Goal: Task Accomplishment & Management: Complete application form

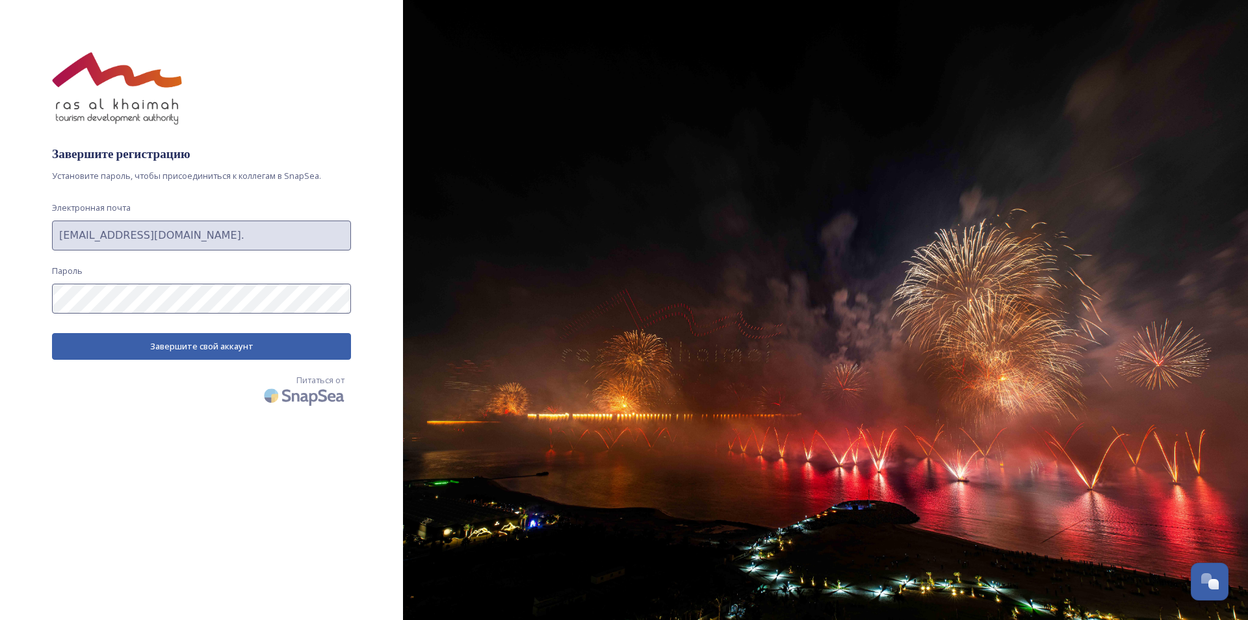
click at [32, 297] on div "Завершите регистрацию Установите пароль, чтобы присоединиться к коллегам в Snap…" at bounding box center [201, 310] width 403 height 516
click at [188, 348] on font "Завершите свой аккаунт" at bounding box center [201, 346] width 103 height 12
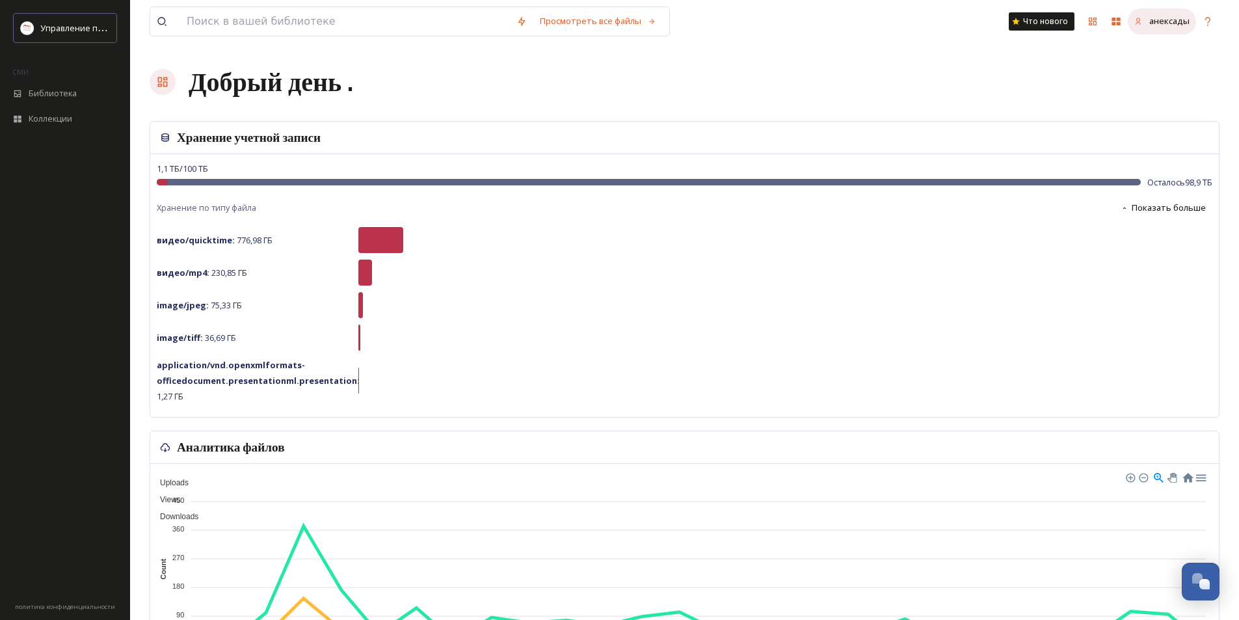
click at [1159, 29] on div "анексады" at bounding box center [1161, 20] width 68 height 25
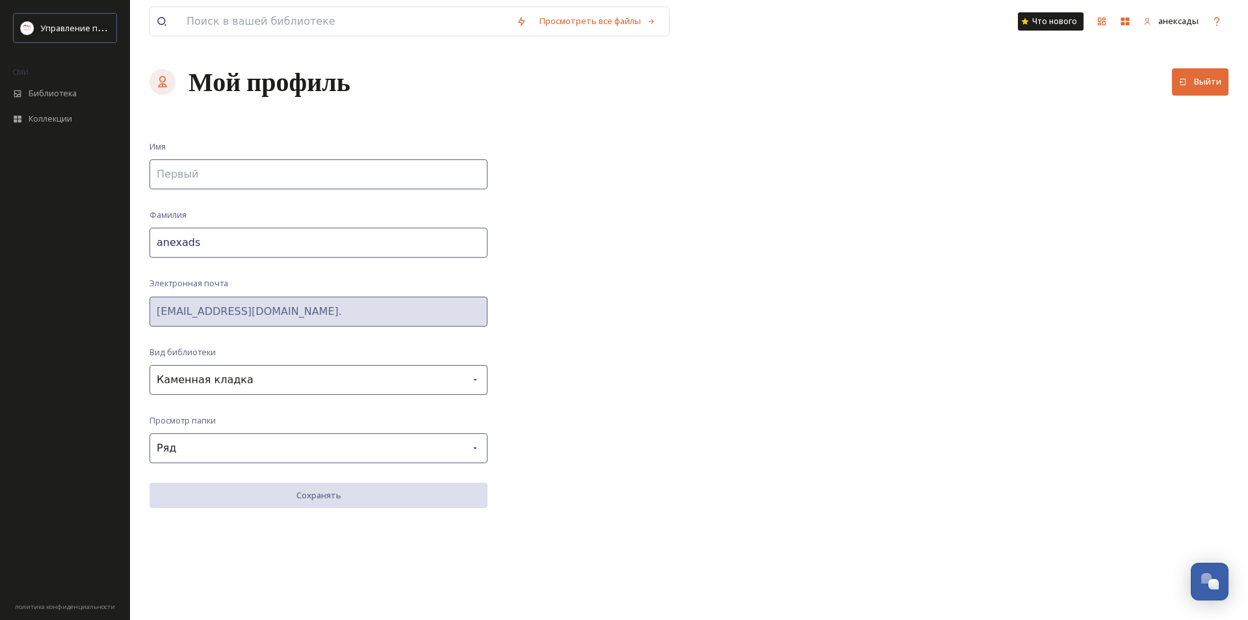
click at [146, 313] on div "Просмотреть все файлы Что нового анексады Мой профиль Выйти Имя Фамилия anexads…" at bounding box center [689, 310] width 1118 height 620
click at [1070, 166] on div "Просмотреть все файлы Что нового анексады Мой профиль Выйти Имя Фамилия anexads…" at bounding box center [689, 310] width 1118 height 620
click at [57, 96] on font "Библиотека" at bounding box center [53, 93] width 48 height 12
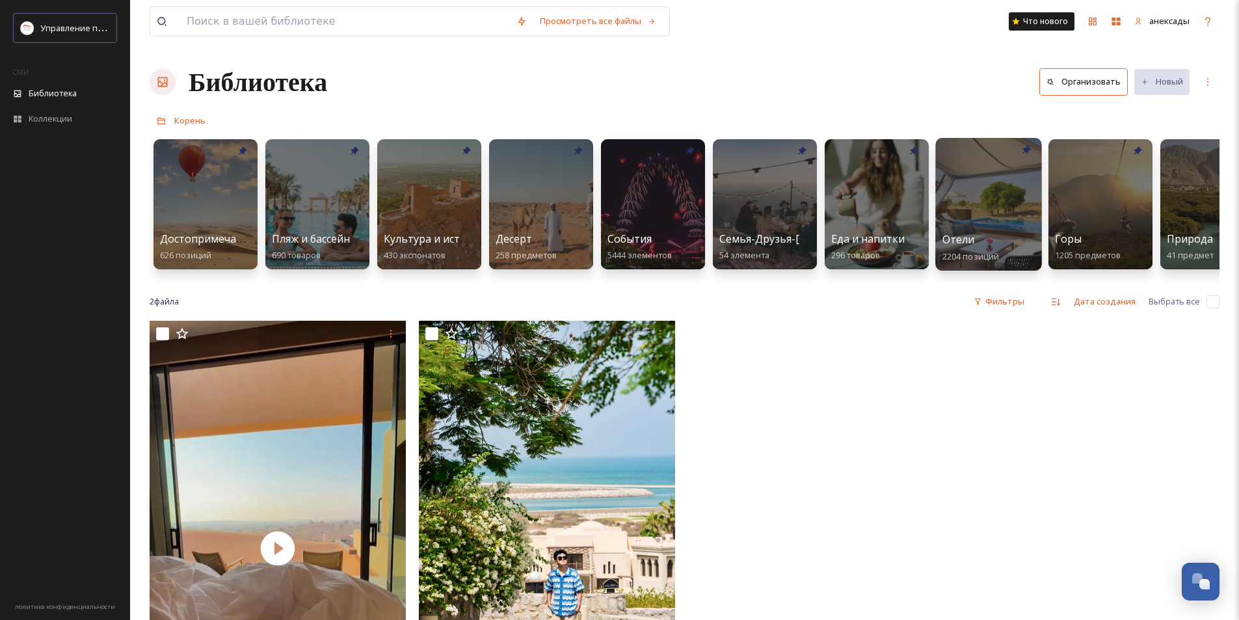
click at [975, 237] on div "Отели 2204 позиций" at bounding box center [988, 247] width 93 height 33
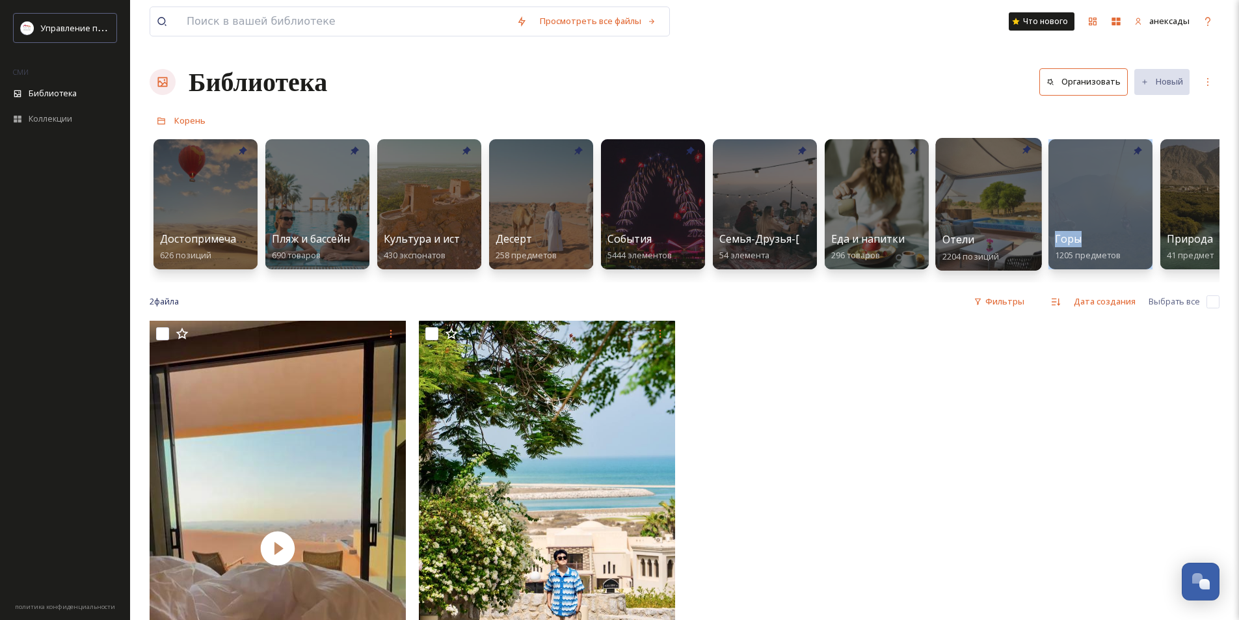
drag, startPoint x: 1148, startPoint y: 237, endPoint x: 1007, endPoint y: 249, distance: 141.6
click at [1007, 249] on div "Достопримечательности и мероприятия 626 позиций Пляж и бассейн 690 товаров Куль…" at bounding box center [685, 208] width 1070 height 150
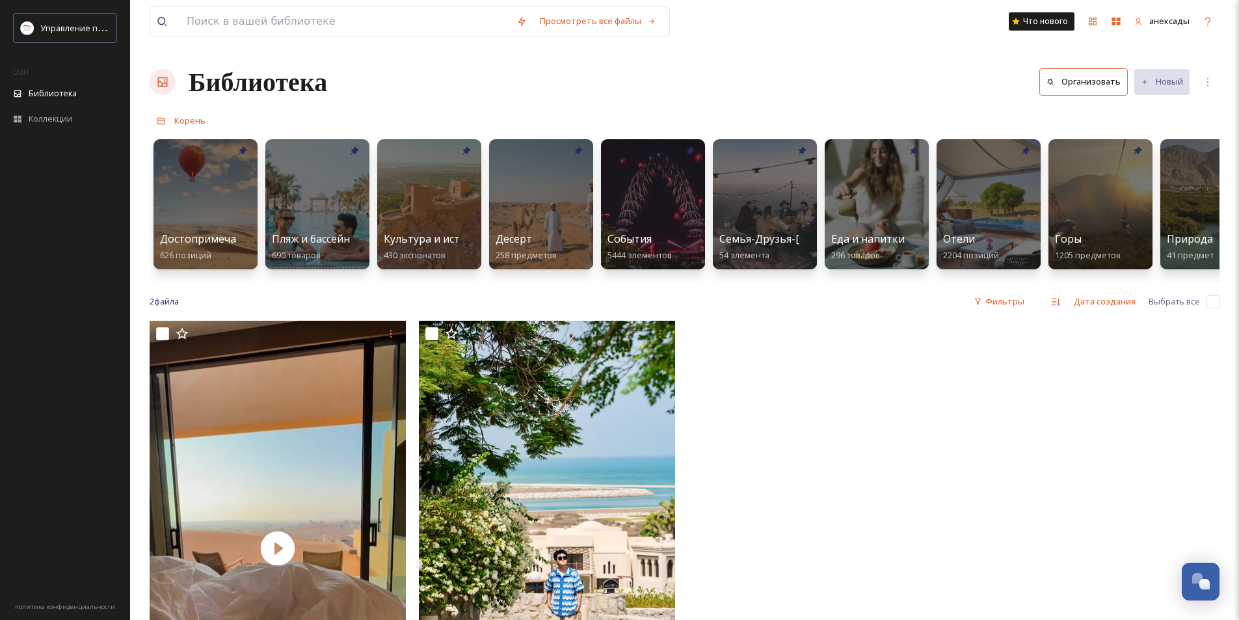
drag, startPoint x: 889, startPoint y: 375, endPoint x: 1248, endPoint y: 366, distance: 359.0
click at [1239, 366] on html "Управление по развитию туризма Рас-эль-Хаймы СМИ Библиотека Коллекции политика …" at bounding box center [619, 470] width 1239 height 940
click at [975, 245] on div "Отели 2204 позиций" at bounding box center [988, 247] width 93 height 33
click at [983, 243] on div "Отели 2204 позиций" at bounding box center [988, 247] width 93 height 33
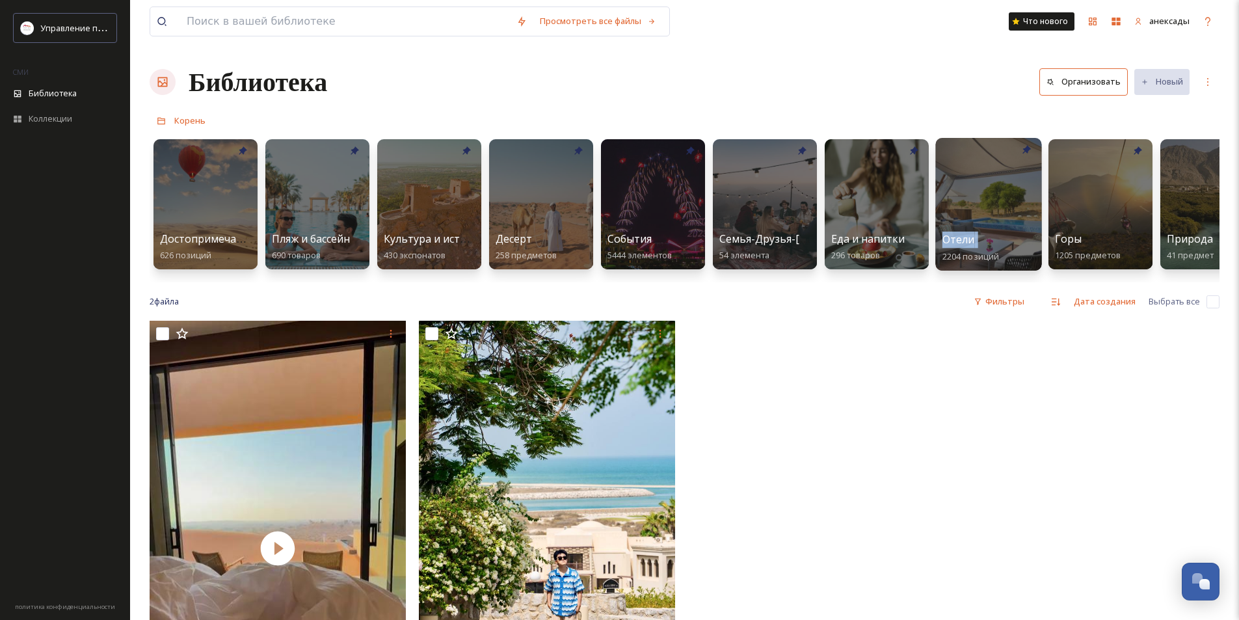
click at [989, 244] on div "Отели 2204 позиций" at bounding box center [988, 247] width 93 height 33
click at [960, 244] on font "Отели" at bounding box center [958, 239] width 33 height 14
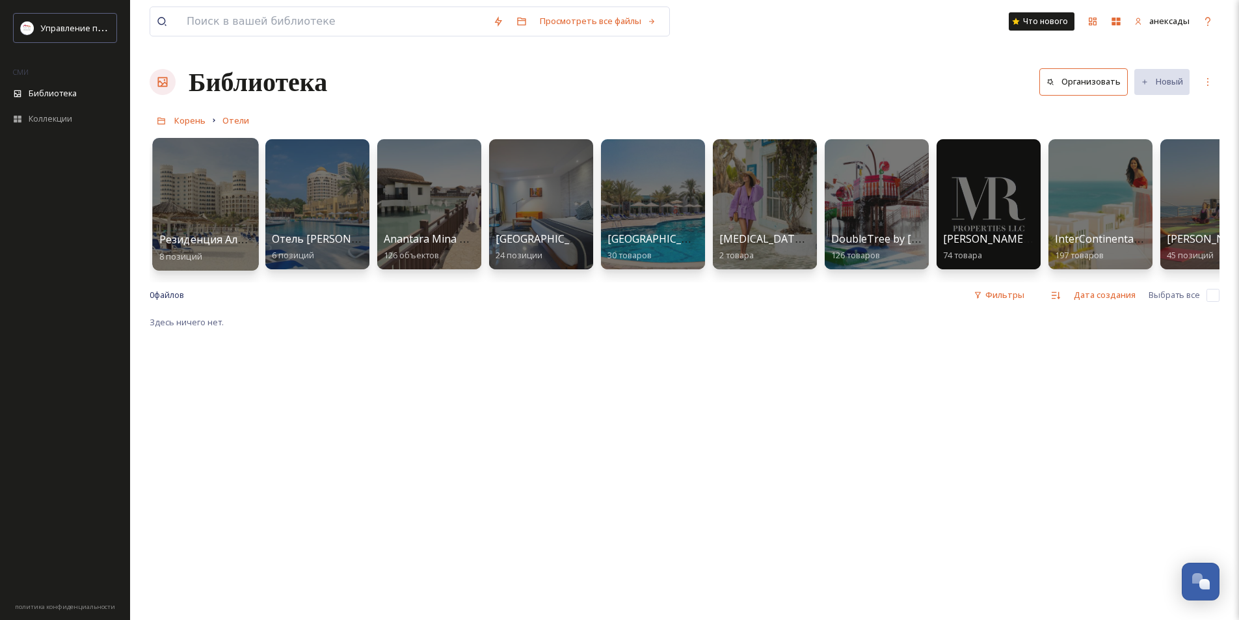
click at [205, 236] on font "Резиденция Аль-Хамра" at bounding box center [220, 239] width 122 height 14
click at [317, 232] on font "Отель Al Hamra Village" at bounding box center [384, 239] width 227 height 14
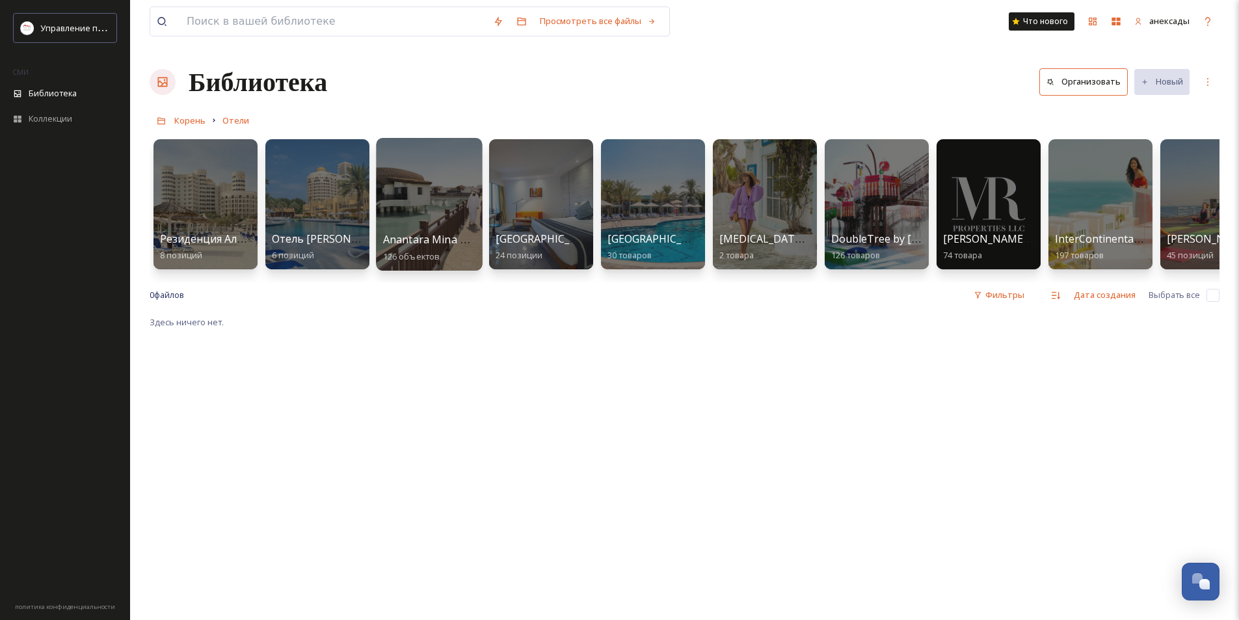
click at [447, 231] on div "Anantara Mina Al Arab 126 объектов" at bounding box center [429, 247] width 93 height 33
click at [440, 228] on div at bounding box center [429, 204] width 106 height 133
click at [184, 121] on font "Корень" at bounding box center [189, 120] width 31 height 12
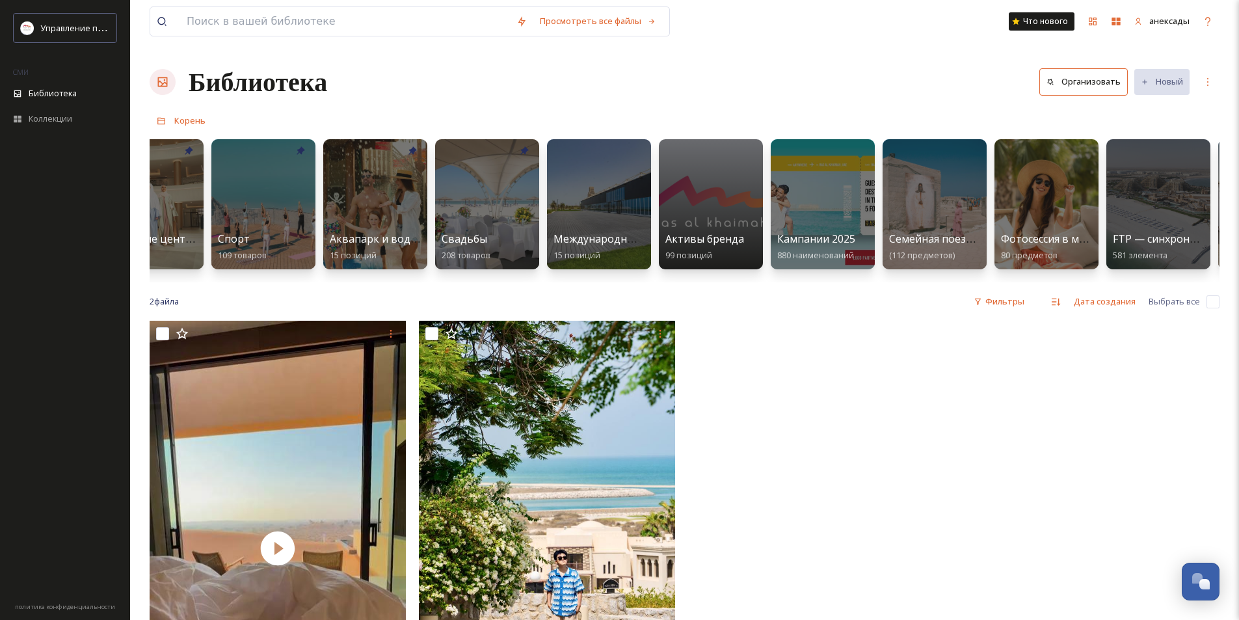
scroll to position [0, 1190]
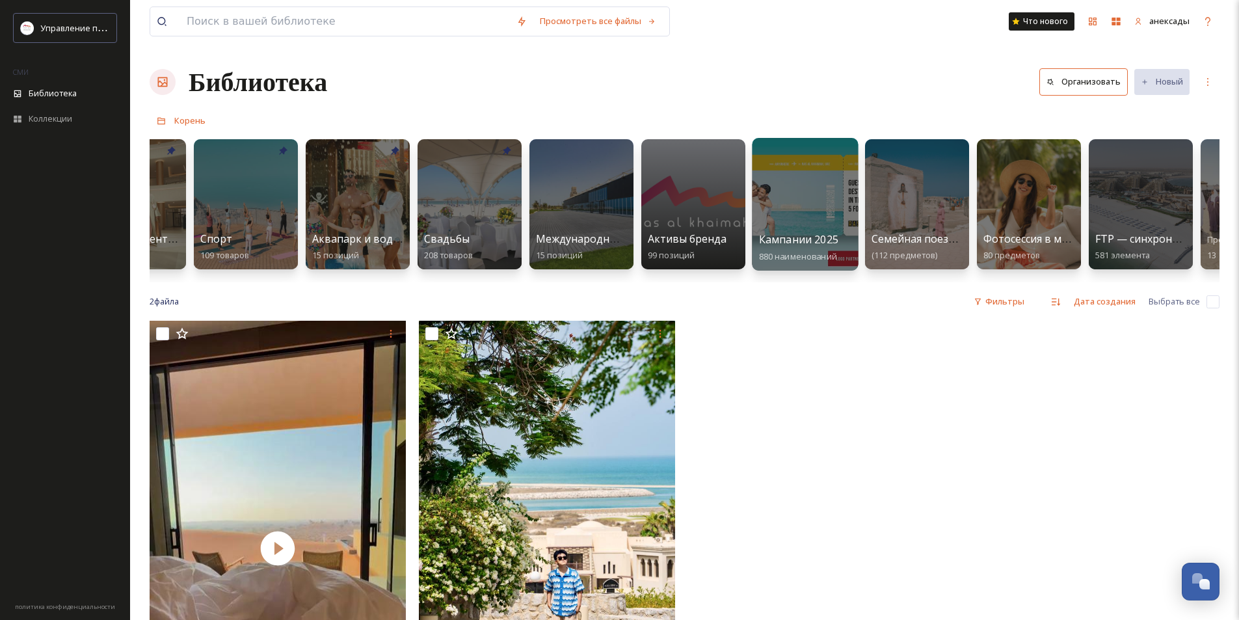
click at [808, 237] on font "Кампании 2025" at bounding box center [798, 239] width 79 height 14
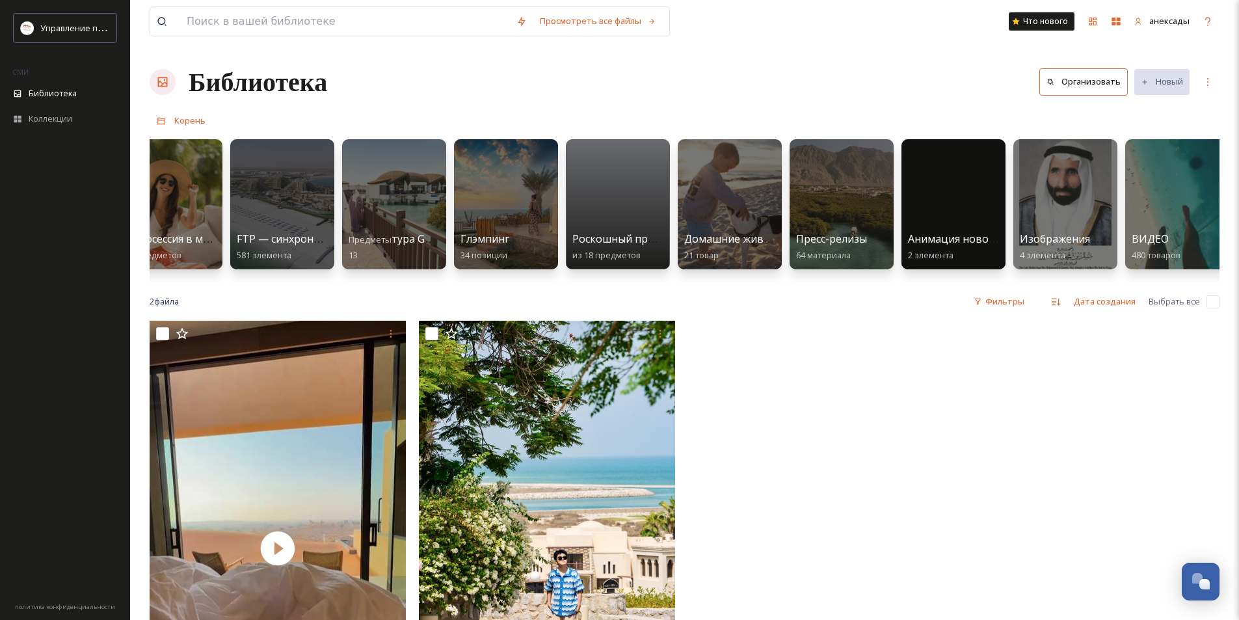
scroll to position [0, 2062]
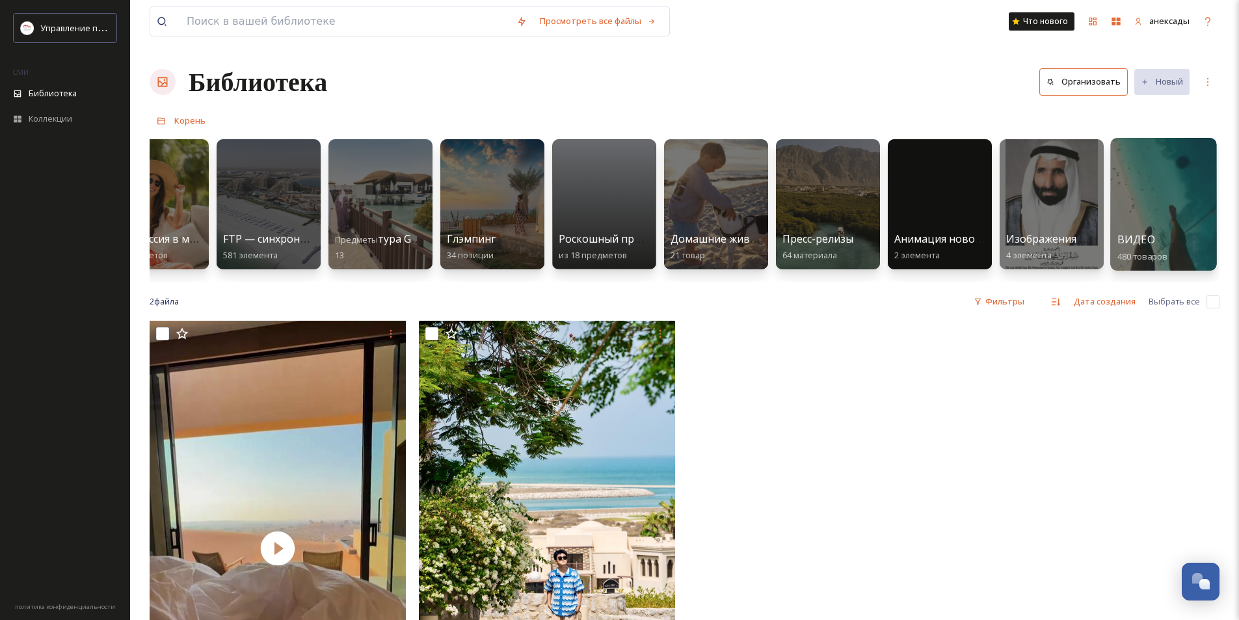
click at [1165, 231] on div at bounding box center [1163, 204] width 106 height 133
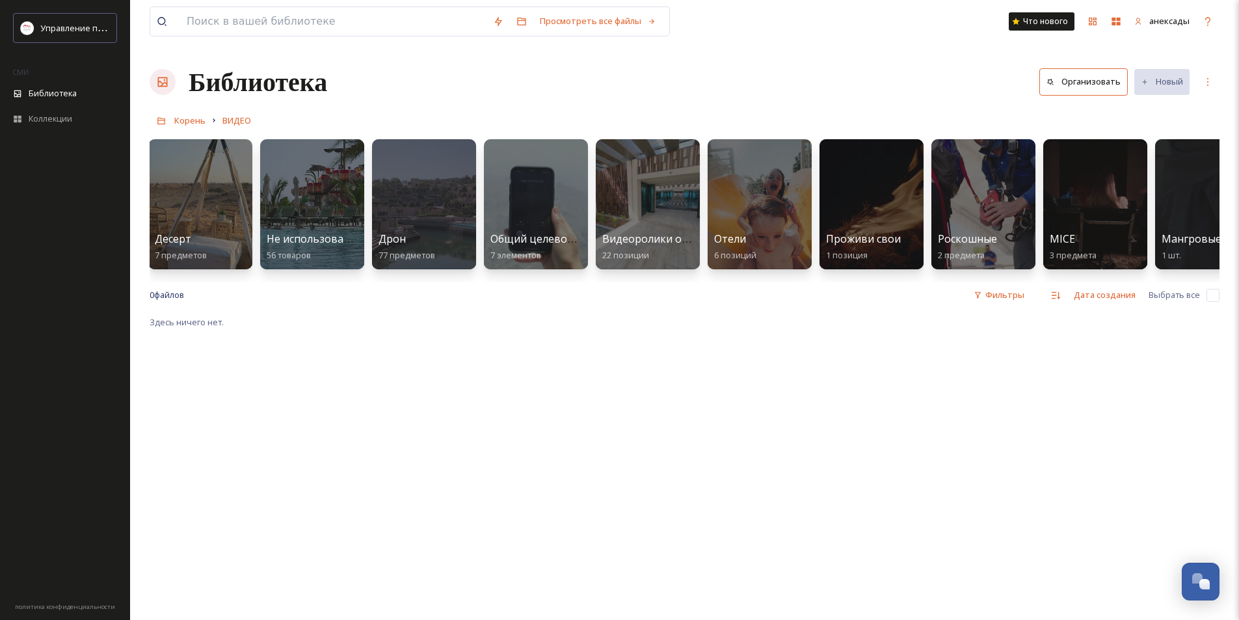
scroll to position [0, 691]
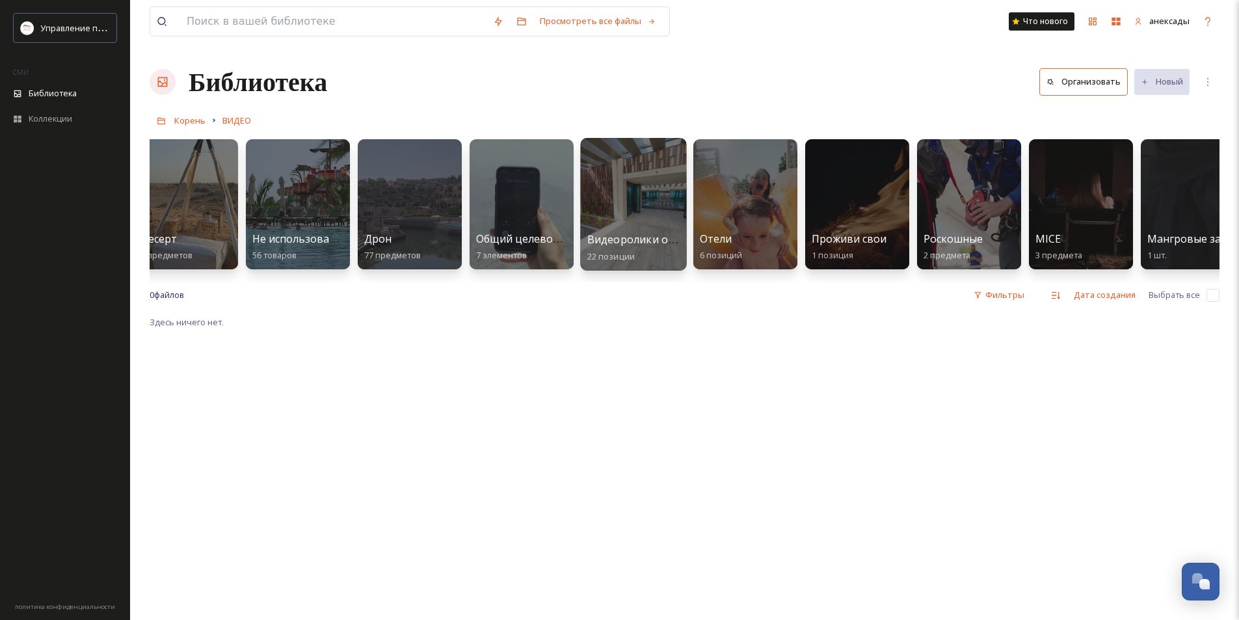
click at [627, 222] on div at bounding box center [633, 204] width 106 height 133
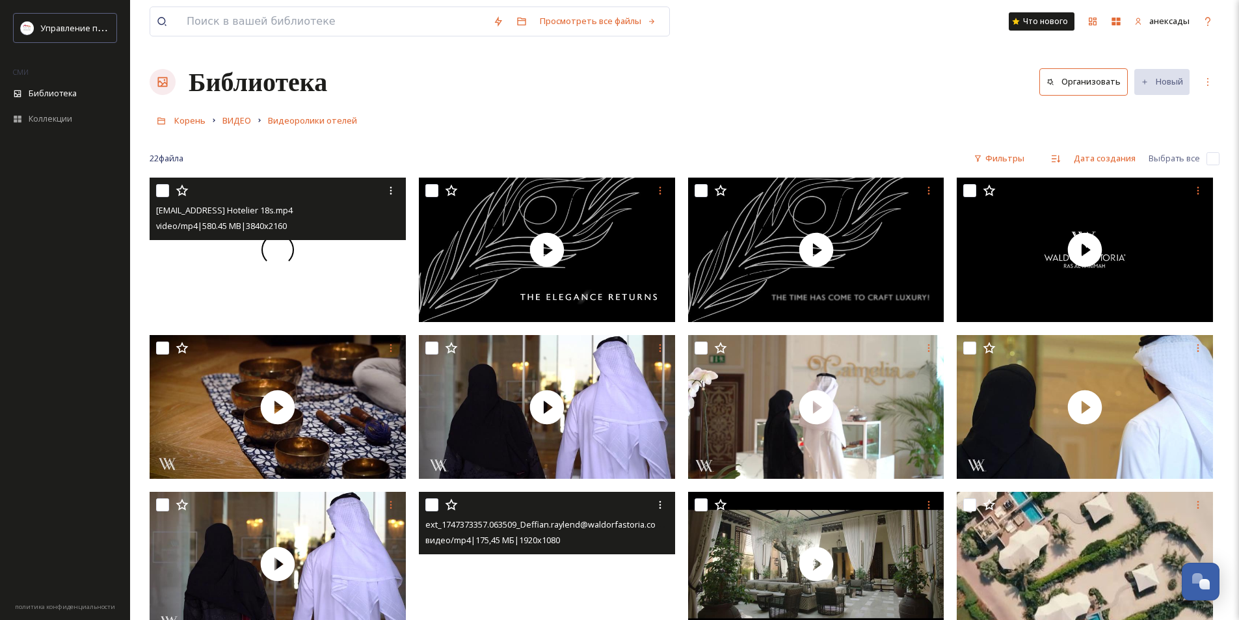
click at [275, 248] on span at bounding box center [278, 250] width 28 height 28
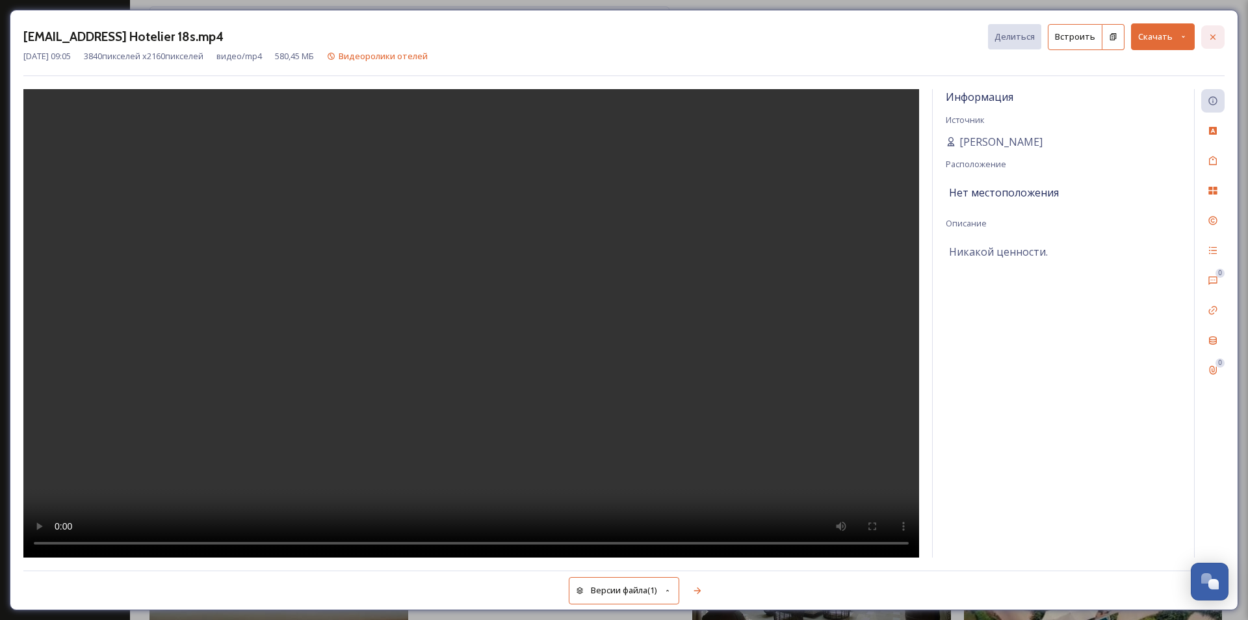
click at [1213, 35] on icon at bounding box center [1213, 37] width 10 height 10
click at [1214, 34] on icon at bounding box center [1213, 37] width 10 height 10
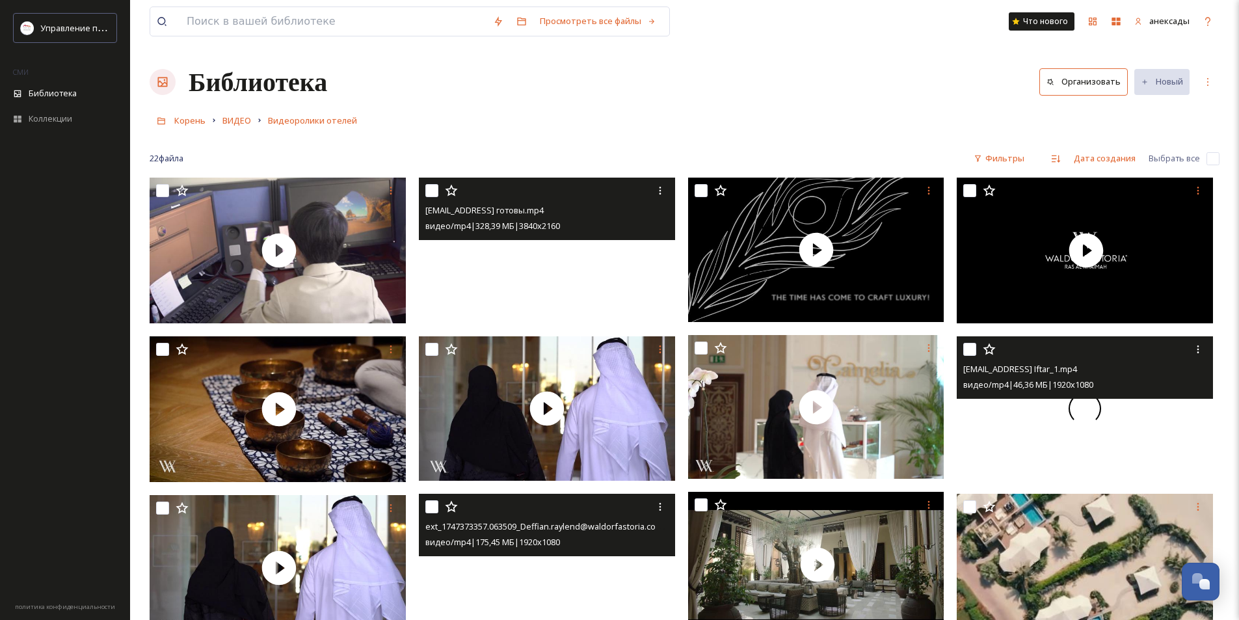
click at [1036, 421] on video "ext_1747374213.976325_Deffian.raylend@waldorfastoria.com-QAB Iftar_1.mp4" at bounding box center [1084, 408] width 256 height 144
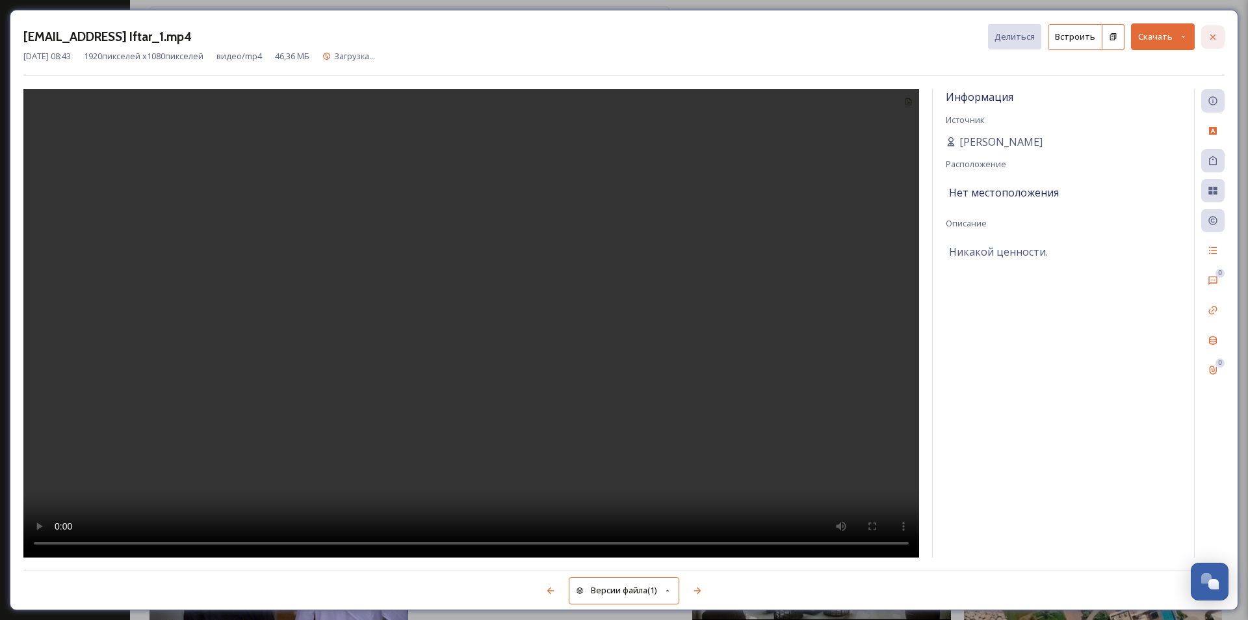
click at [1218, 34] on div at bounding box center [1213, 36] width 23 height 23
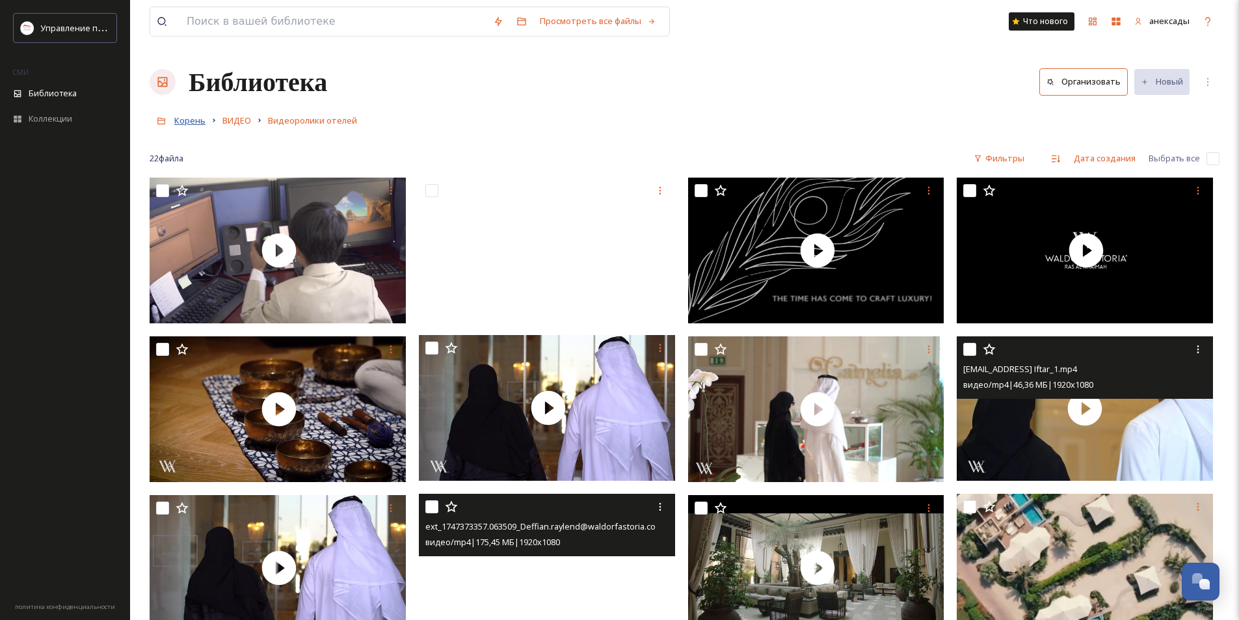
click at [187, 116] on font "Корень" at bounding box center [189, 120] width 31 height 12
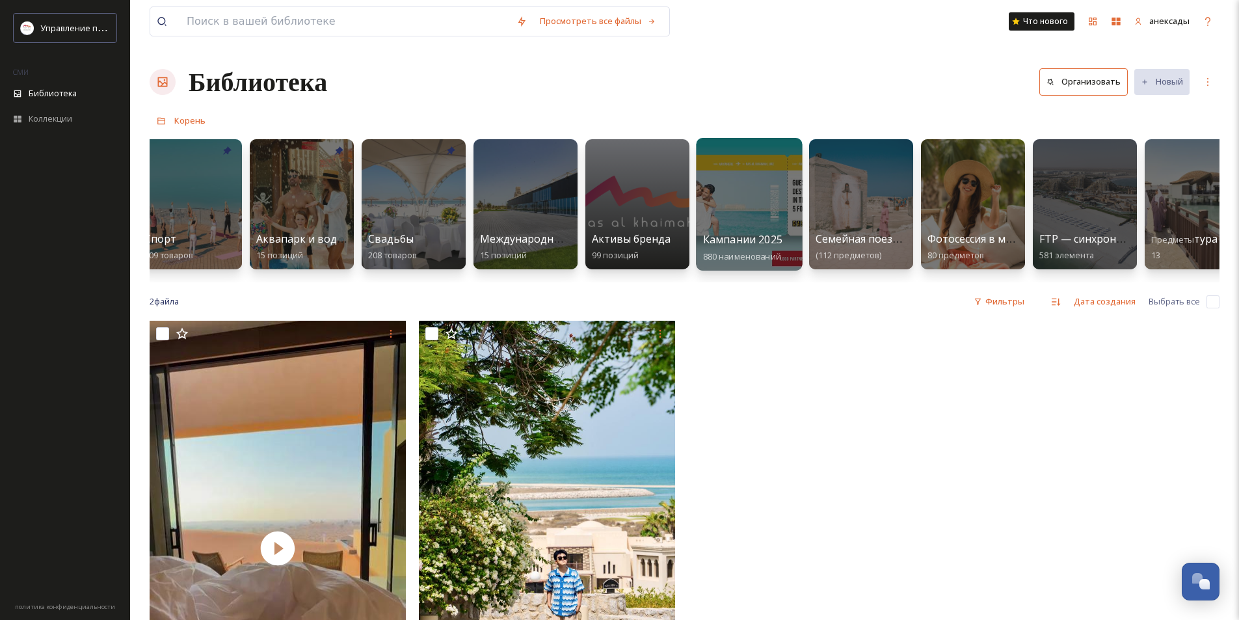
scroll to position [0, 1244]
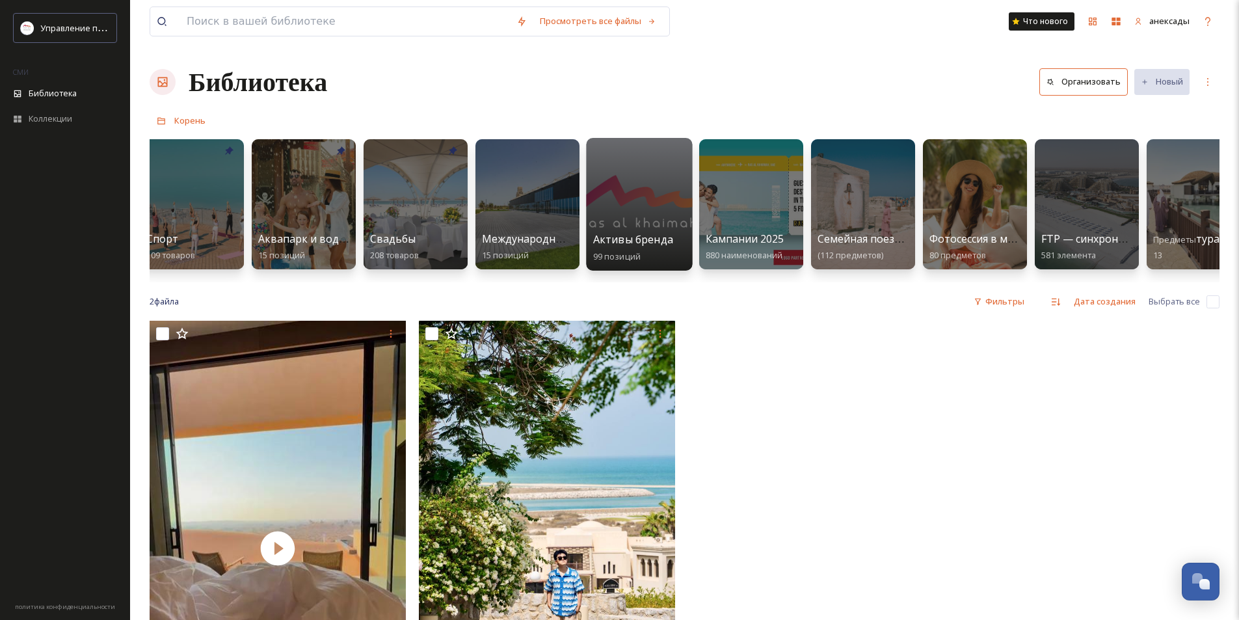
click at [617, 215] on div at bounding box center [639, 204] width 106 height 133
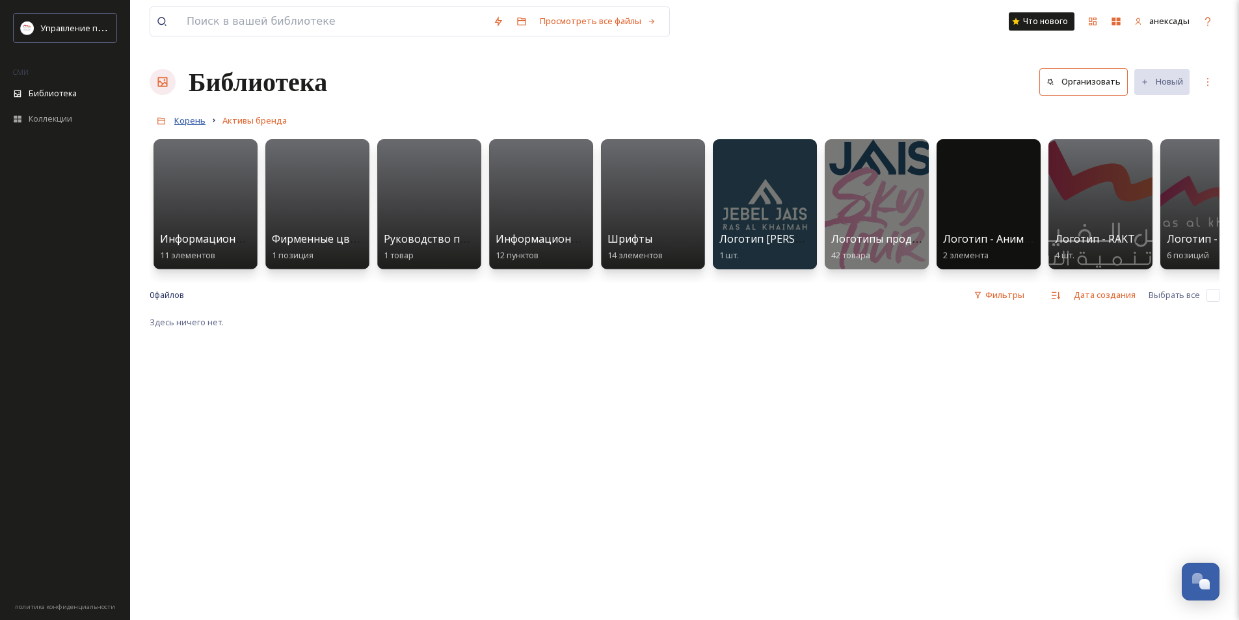
click at [199, 122] on font "Корень" at bounding box center [189, 120] width 31 height 12
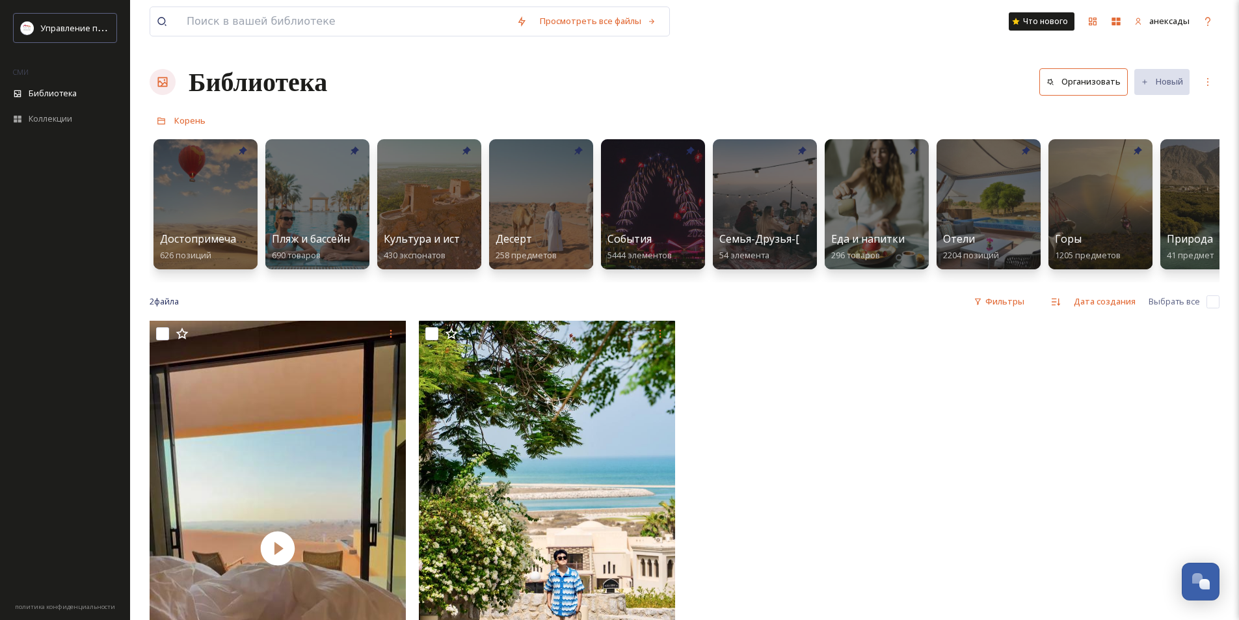
drag, startPoint x: 1074, startPoint y: 402, endPoint x: 1044, endPoint y: 88, distance: 315.5
click at [1076, 382] on div at bounding box center [1087, 552] width 263 height 462
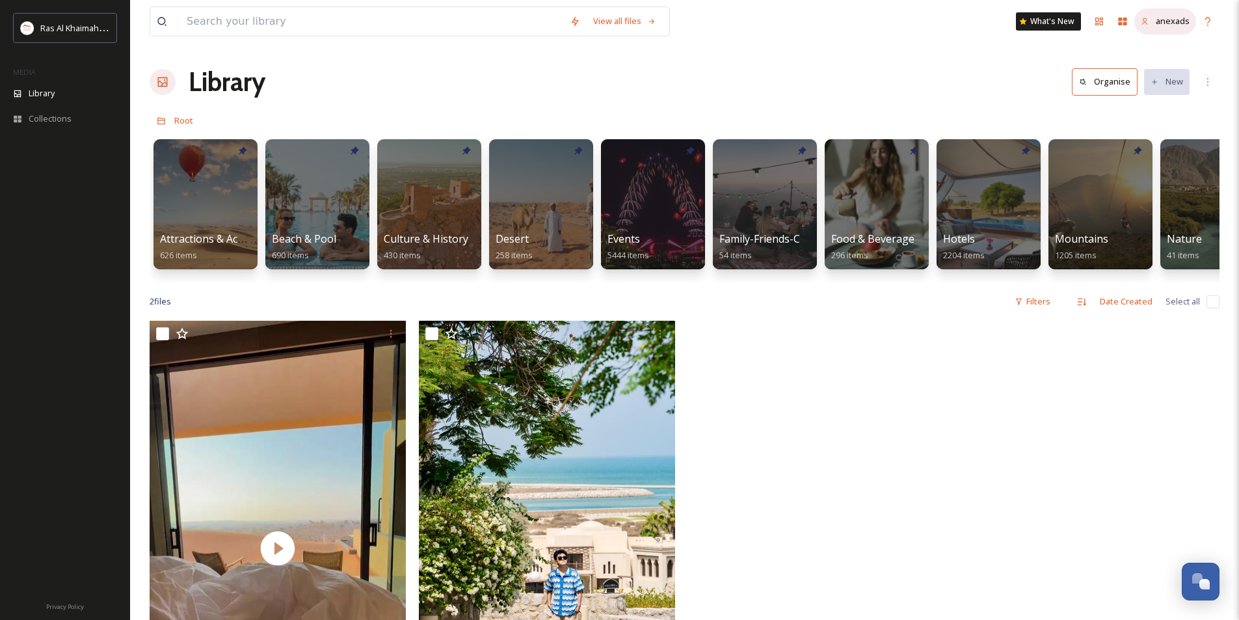
click at [1179, 25] on span "anexads" at bounding box center [1172, 21] width 34 height 12
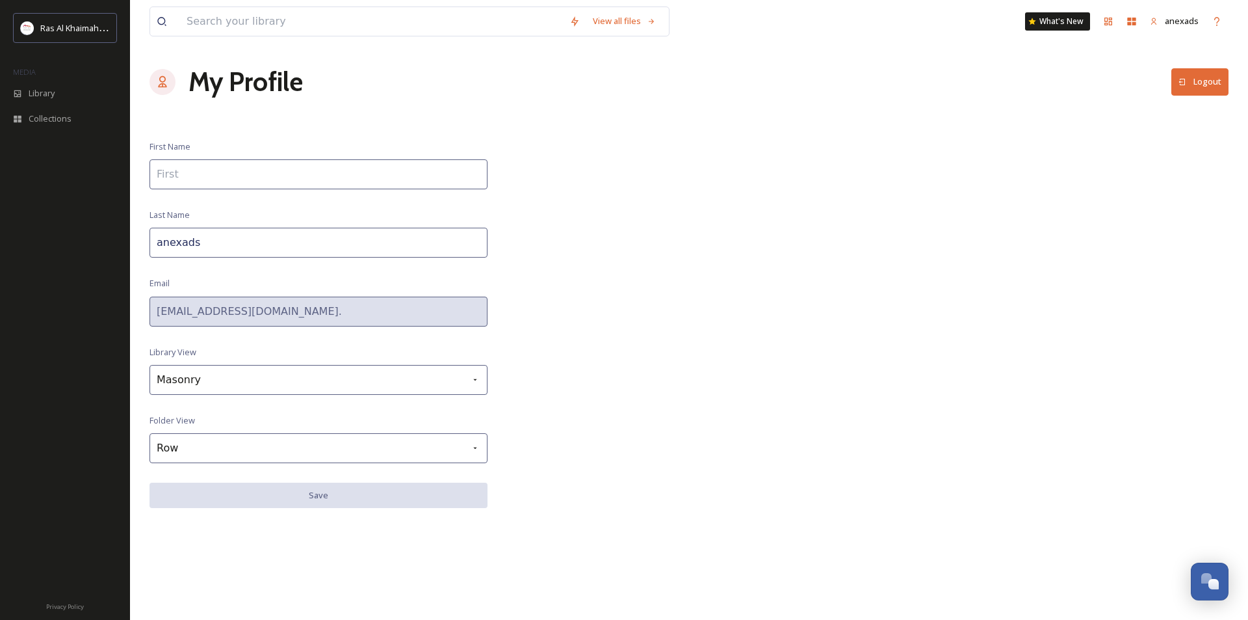
click at [1204, 89] on button "Logout" at bounding box center [1200, 81] width 57 height 27
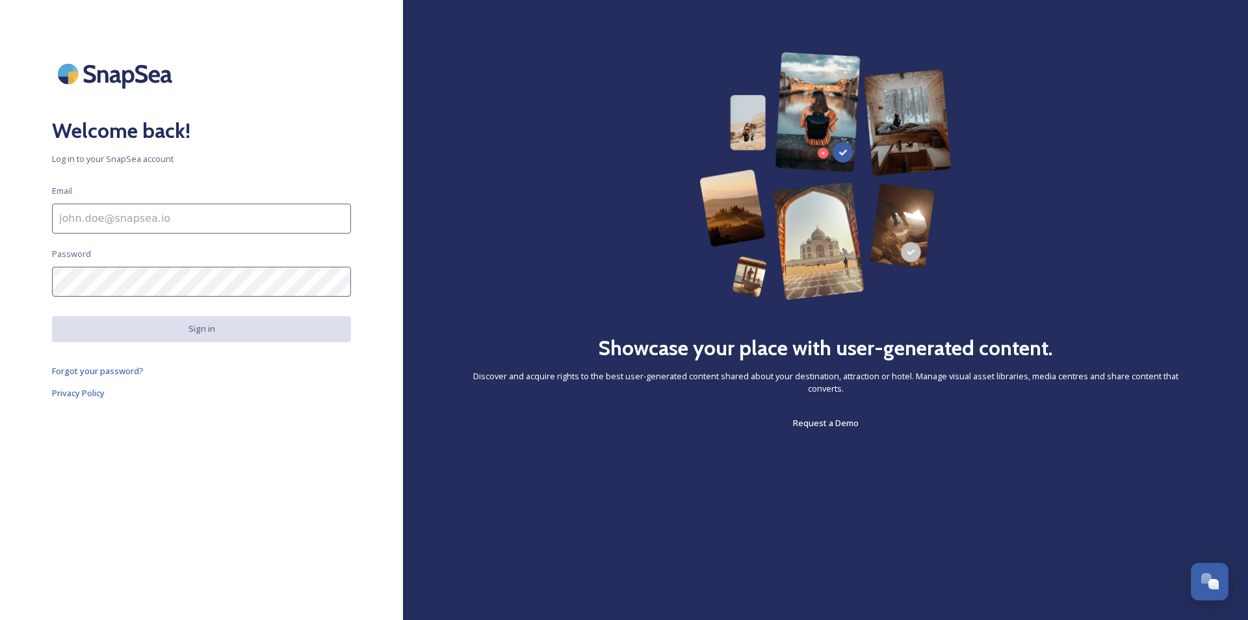
click at [123, 224] on input at bounding box center [201, 219] width 299 height 30
click at [178, 212] on input at bounding box center [201, 219] width 299 height 30
paste input "[EMAIL_ADDRESS][DOMAIN_NAME]."
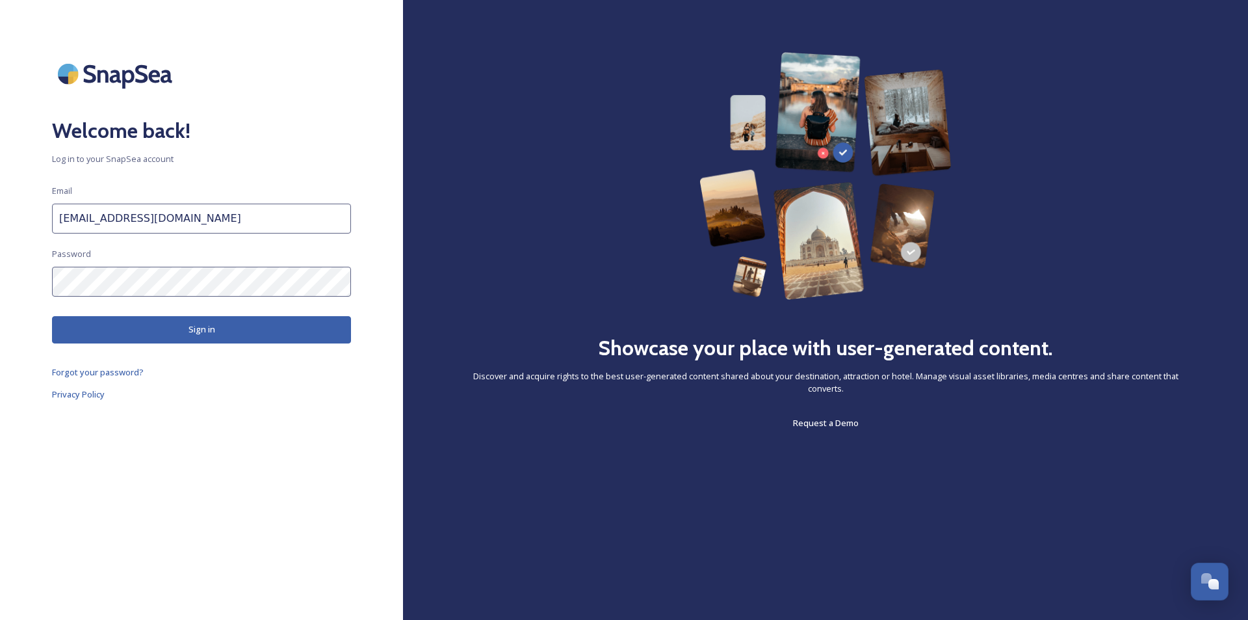
drag, startPoint x: 190, startPoint y: 219, endPoint x: 53, endPoint y: 219, distance: 137.2
click at [53, 219] on input "anexads2024@gmail.com" at bounding box center [201, 219] width 299 height 30
click at [40, 277] on div "Welcome back! Log in to your SnapSea account Email anexads2024@gmail.com Passwo…" at bounding box center [201, 310] width 403 height 516
click at [378, 271] on div "Welcome back! Log in to your SnapSea account Email anexads2024@gmail.com Passwo…" at bounding box center [201, 310] width 403 height 516
click at [258, 327] on button "Sign in" at bounding box center [201, 329] width 299 height 27
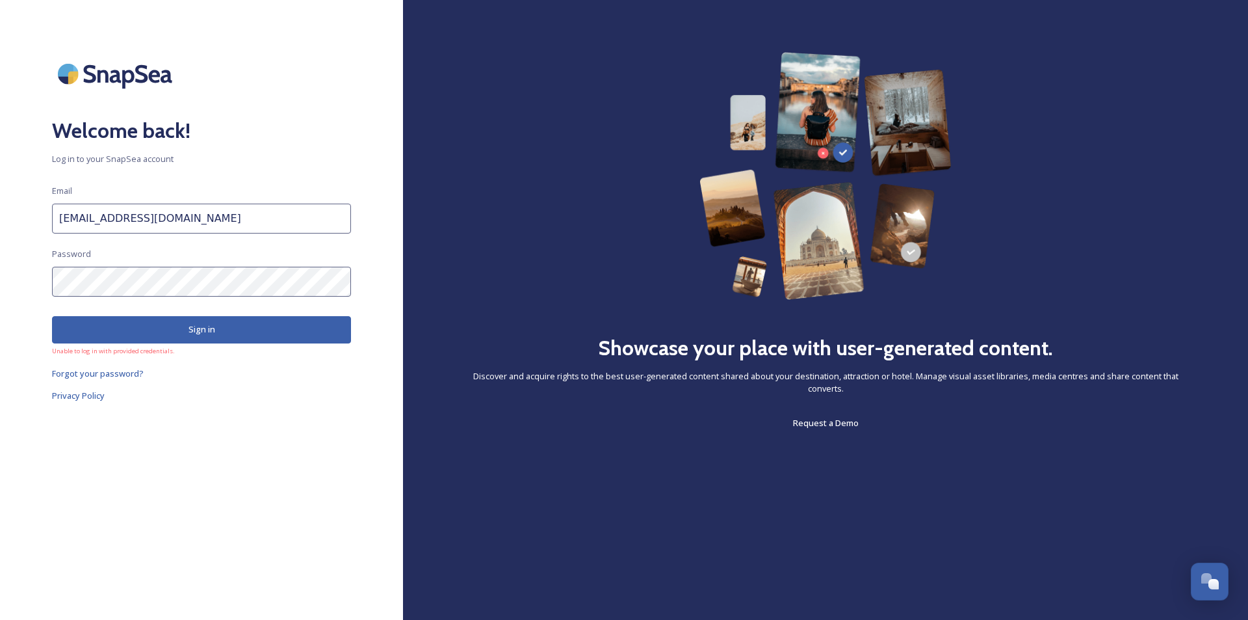
click at [209, 215] on input "[EMAIL_ADDRESS][DOMAIN_NAME]" at bounding box center [201, 219] width 299 height 30
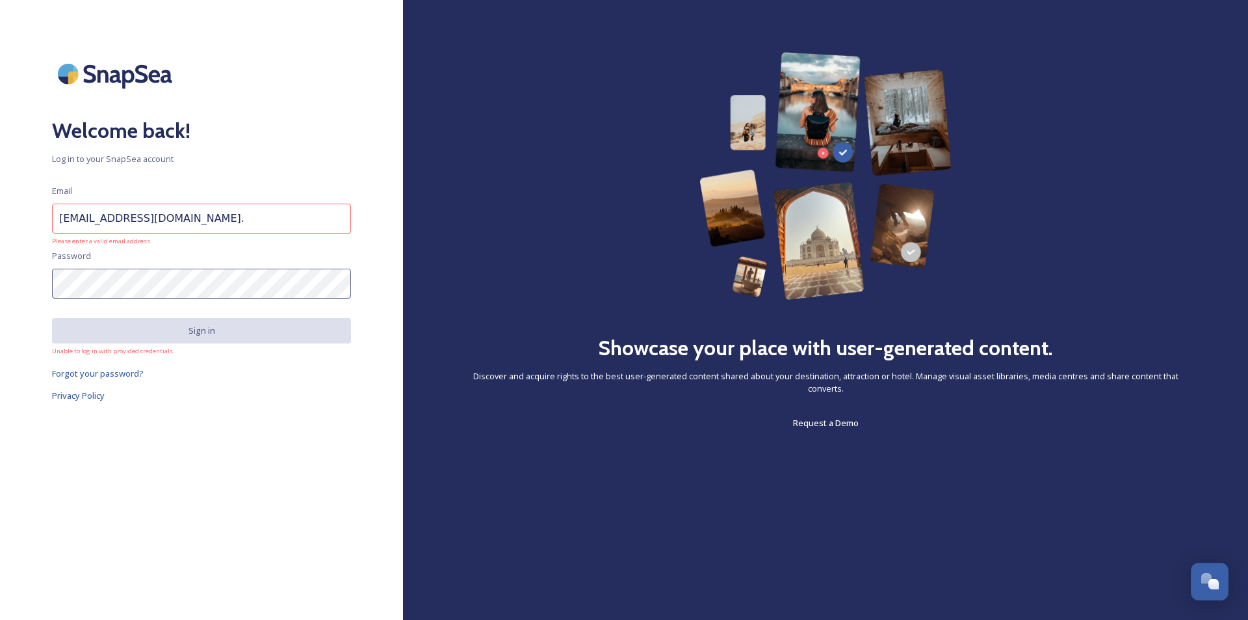
type input "[EMAIL_ADDRESS][DOMAIN_NAME]."
click at [27, 288] on div "Welcome back! Log in to your SnapSea account Email anexads2024@gmail.com. Pleas…" at bounding box center [201, 310] width 403 height 516
click at [317, 369] on link "Forgot your password?" at bounding box center [201, 373] width 299 height 16
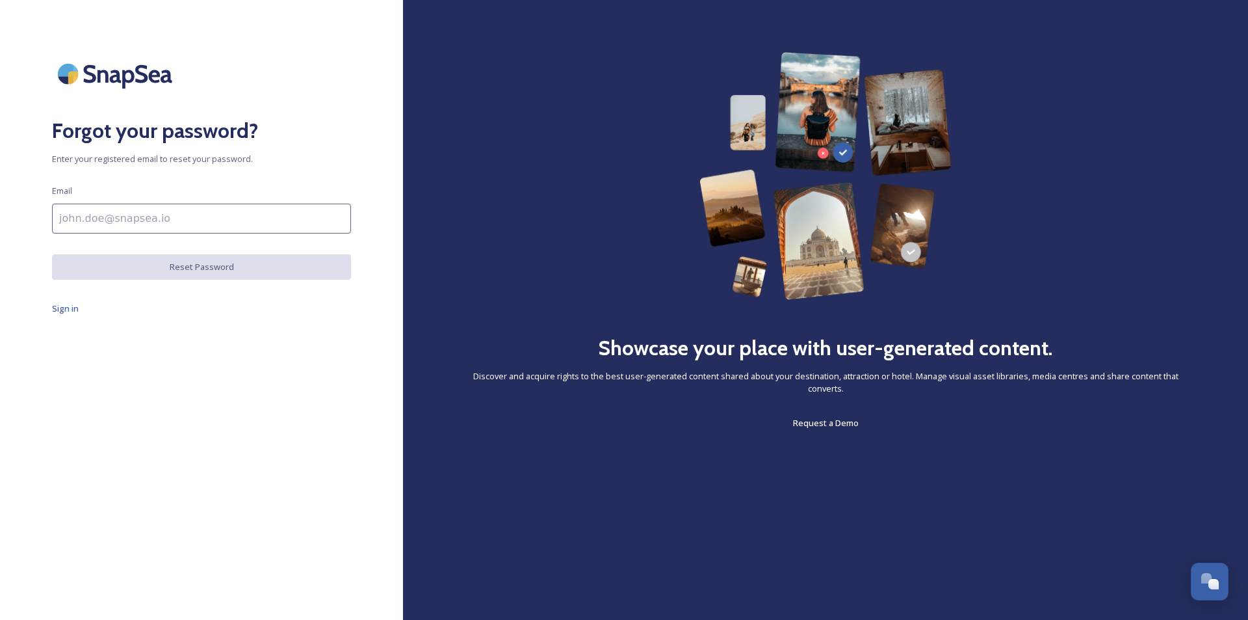
drag, startPoint x: 606, startPoint y: 167, endPoint x: 588, endPoint y: 174, distance: 19.6
click at [606, 167] on div "Showcase your place with user-generated content. Discover and acquire rights to…" at bounding box center [825, 241] width 741 height 378
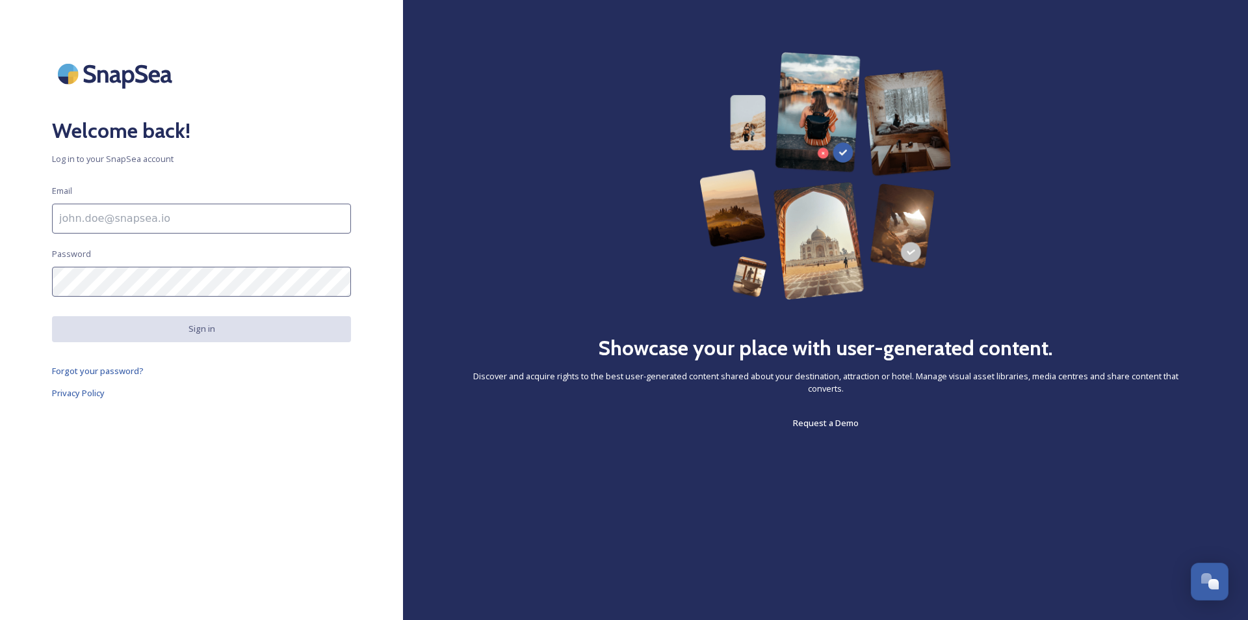
click at [269, 220] on input at bounding box center [201, 219] width 299 height 30
click at [189, 215] on input at bounding box center [201, 219] width 299 height 30
paste input "⁠[EMAIL_ADDRESS][DOMAIN_NAME]"
click at [186, 217] on input "⁠[EMAIL_ADDRESS][DOMAIN_NAME]" at bounding box center [201, 219] width 299 height 30
click at [206, 206] on input "⁠[EMAIL_ADDRESS][DOMAIN_NAME]" at bounding box center [201, 219] width 299 height 30
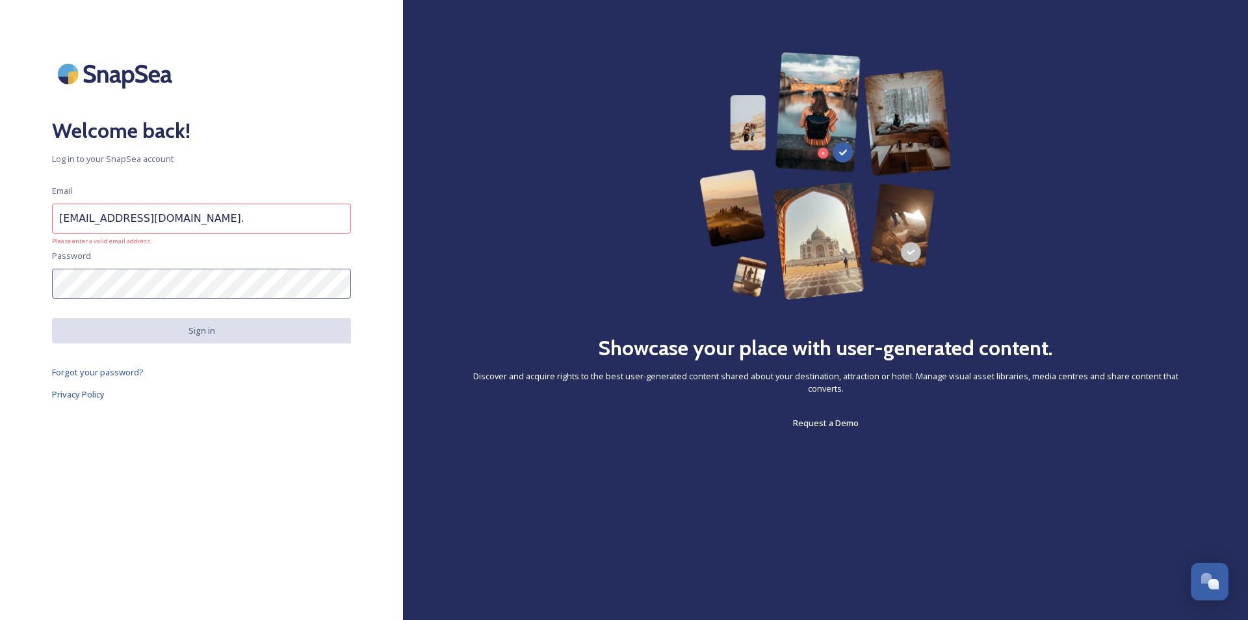
click at [204, 218] on input "⁠[EMAIL_ADDRESS][DOMAIN_NAME]." at bounding box center [201, 219] width 299 height 30
drag, startPoint x: 59, startPoint y: 219, endPoint x: 44, endPoint y: 222, distance: 15.9
click at [44, 220] on div "Welcome back! Log in to your SnapSea account Email ⁠[EMAIL_ADDRESS][DOMAIN_NAME…" at bounding box center [201, 310] width 403 height 516
drag, startPoint x: 150, startPoint y: 220, endPoint x: 29, endPoint y: 220, distance: 120.9
click at [29, 220] on div "Welcome back! Log in to your SnapSea account Email ⁠[EMAIL_ADDRESS][DOMAIN_NAME…" at bounding box center [201, 310] width 403 height 516
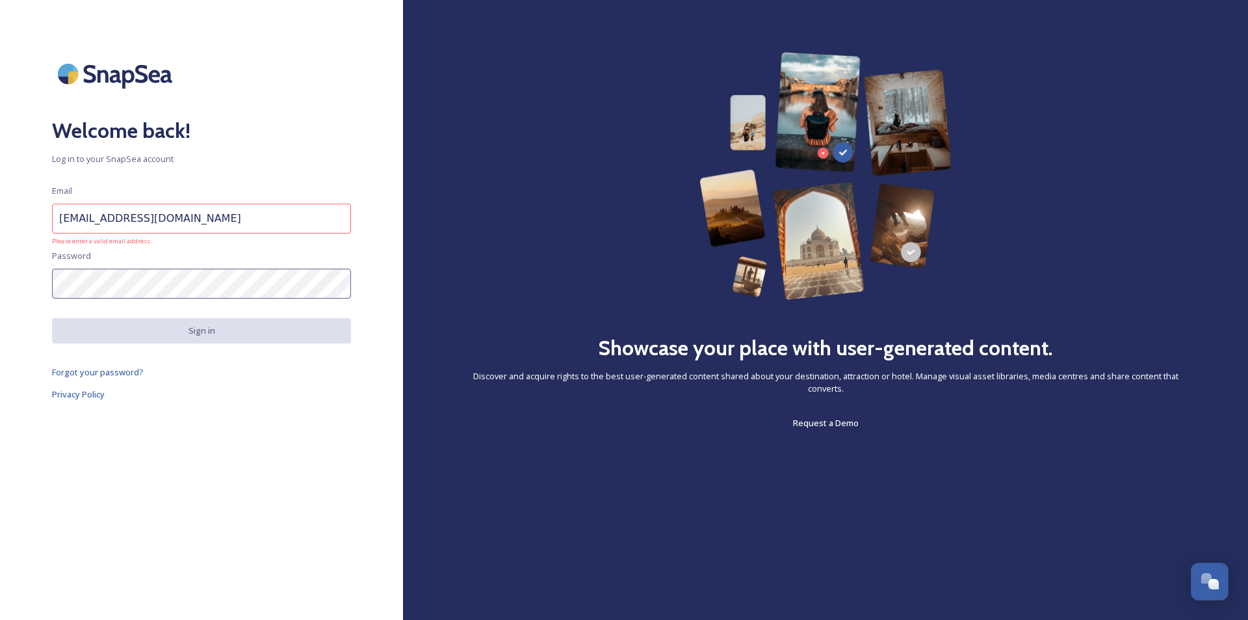
paste input
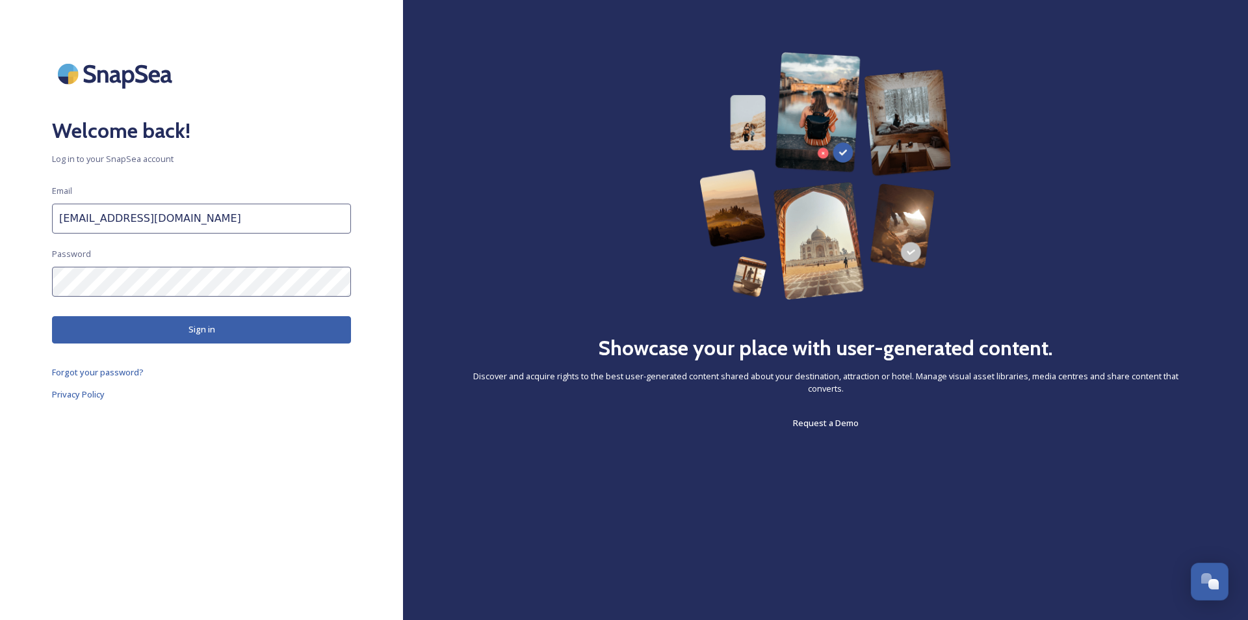
type input "[EMAIL_ADDRESS][DOMAIN_NAME]"
click at [303, 321] on button "Sign in" at bounding box center [201, 329] width 299 height 27
click at [35, 277] on div "Welcome back! Log in to your SnapSea account Email [EMAIL_ADDRESS][DOMAIN_NAME]…" at bounding box center [201, 310] width 403 height 516
click at [36, 292] on div "Welcome back! Log in to your SnapSea account Email [EMAIL_ADDRESS][DOMAIN_NAME]…" at bounding box center [201, 310] width 403 height 516
drag, startPoint x: 275, startPoint y: 339, endPoint x: 295, endPoint y: 350, distance: 23.3
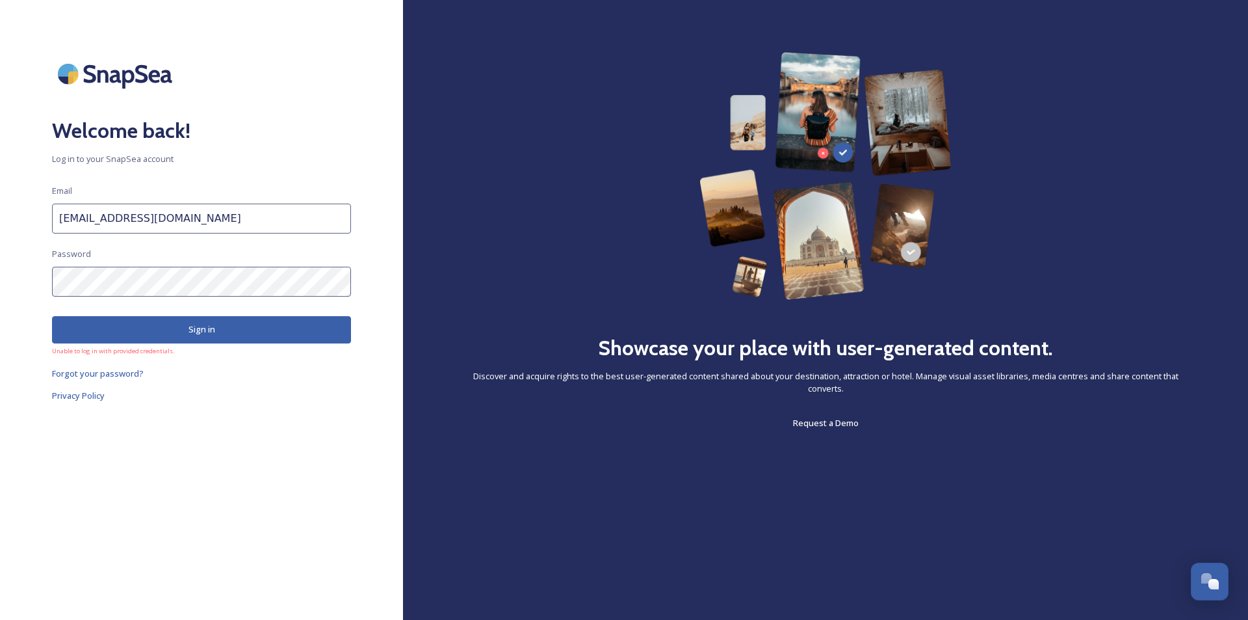
click at [275, 339] on button "Sign in" at bounding box center [201, 329] width 299 height 27
click at [244, 323] on button "Sign in" at bounding box center [201, 329] width 299 height 27
click at [135, 368] on span "Forgot your password?" at bounding box center [98, 373] width 92 height 12
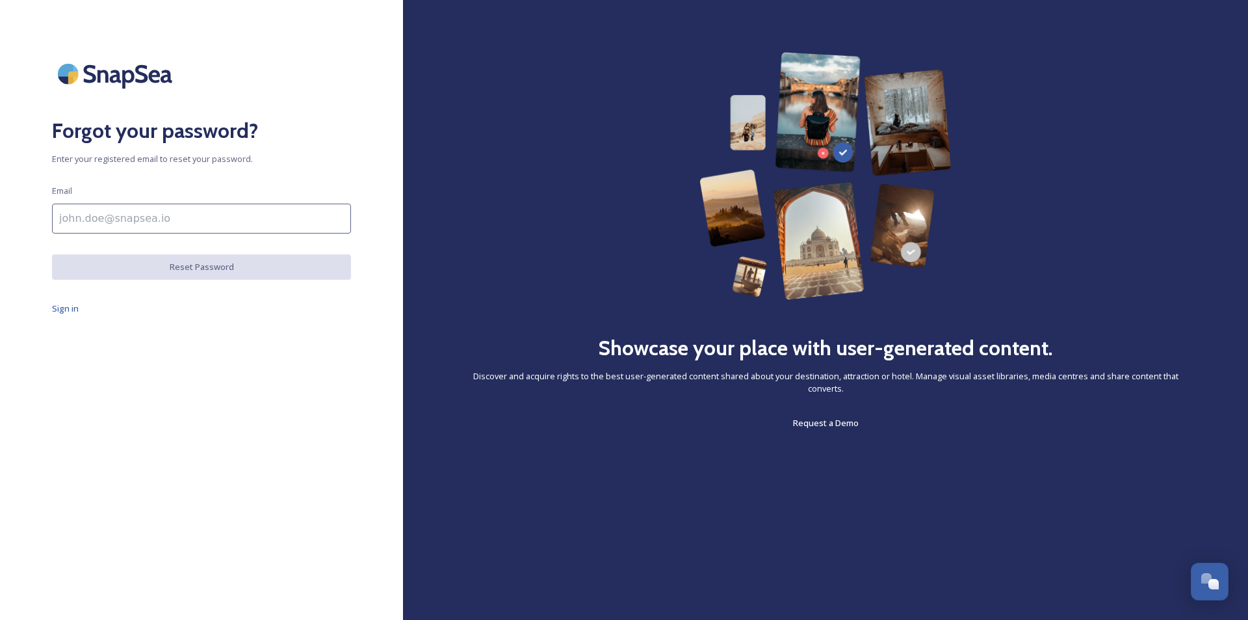
click at [116, 218] on input at bounding box center [201, 219] width 299 height 30
paste input "[EMAIL_ADDRESS][DOMAIN_NAME]"
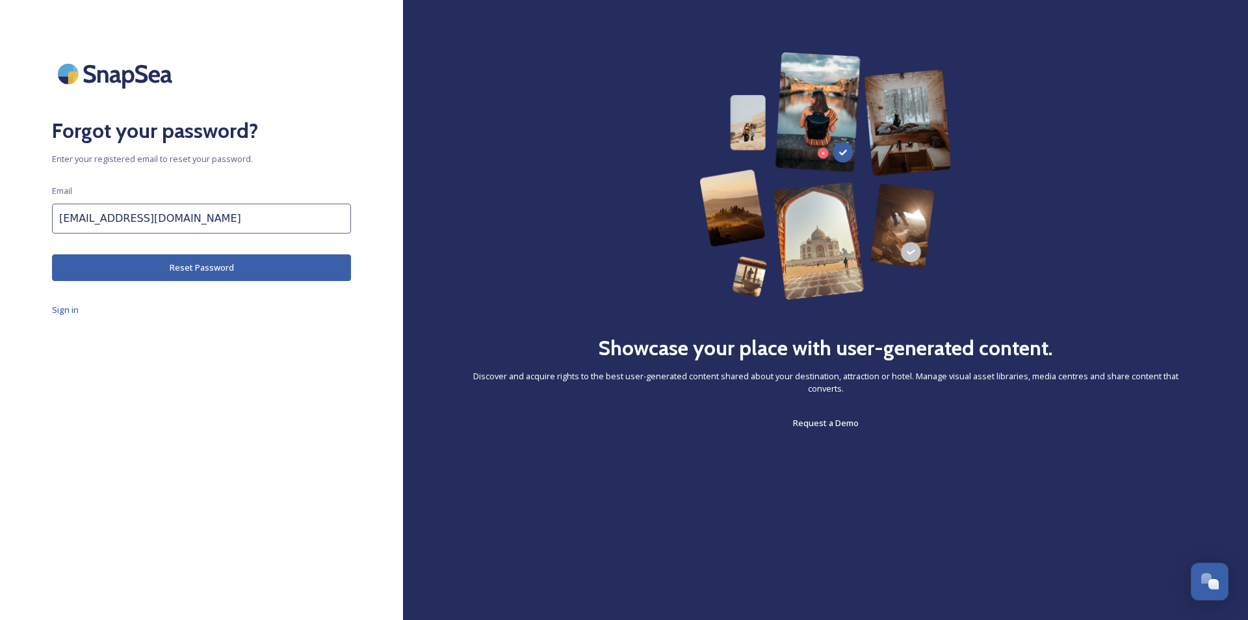
type input "[EMAIL_ADDRESS][DOMAIN_NAME]"
drag, startPoint x: 248, startPoint y: 332, endPoint x: 239, endPoint y: 328, distance: 9.9
click at [248, 332] on div "Forgot your password? Enter your registered email to reset your password. Email…" at bounding box center [201, 310] width 403 height 516
click at [207, 265] on button "Reset Password" at bounding box center [201, 267] width 299 height 27
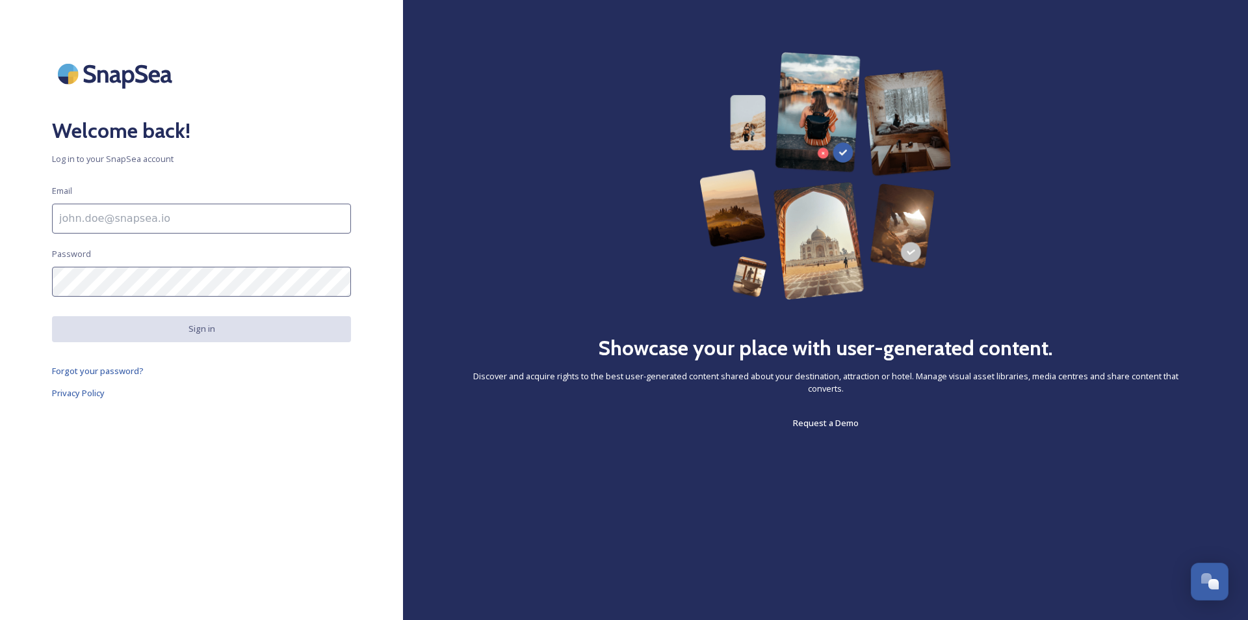
click at [130, 215] on input at bounding box center [201, 219] width 299 height 30
click at [190, 255] on div "Welcome back! Log in to your SnapSea account Email anexads2024@gmail.com. Pleas…" at bounding box center [201, 310] width 403 height 516
drag, startPoint x: 188, startPoint y: 220, endPoint x: 36, endPoint y: 213, distance: 151.7
click at [36, 213] on div "Welcome back! Log in to your SnapSea account Email anexads2024@gmail.com. Pleas…" at bounding box center [201, 310] width 403 height 516
click at [70, 214] on input "anexads2024@gmail.com." at bounding box center [201, 219] width 299 height 30
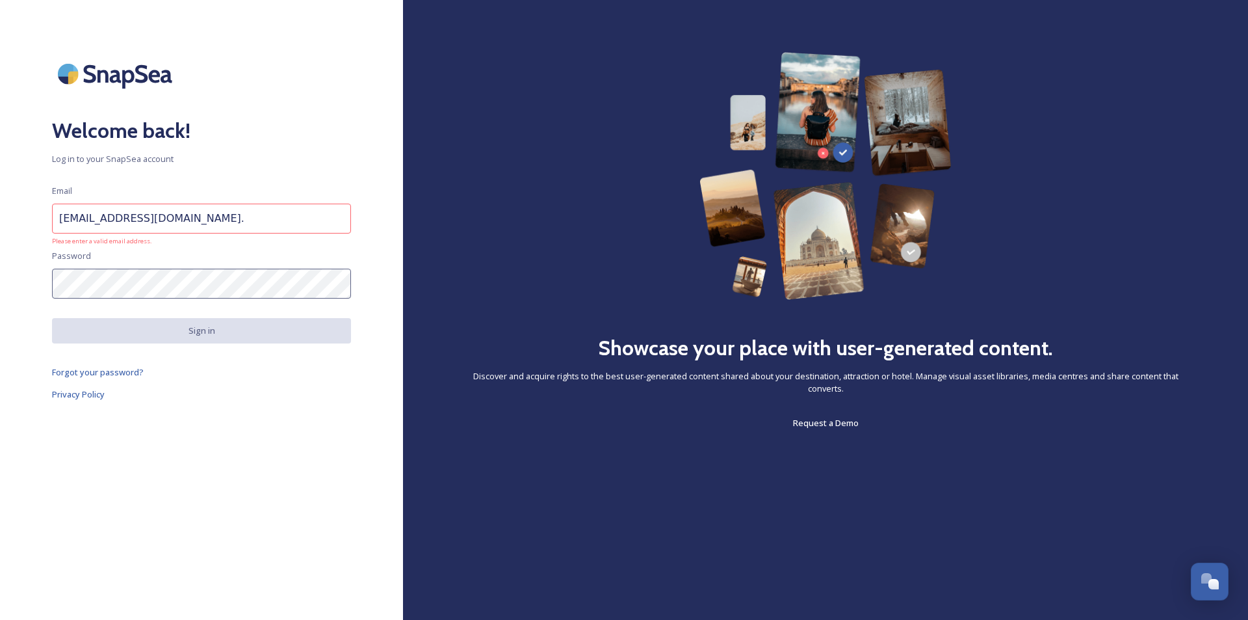
drag, startPoint x: 64, startPoint y: 213, endPoint x: 48, endPoint y: 211, distance: 15.8
click at [48, 211] on div "Welcome back! Log in to your SnapSea account Email anexads2024@gmail.com. Pleas…" at bounding box center [201, 310] width 403 height 516
drag, startPoint x: 59, startPoint y: 214, endPoint x: 49, endPoint y: 213, distance: 9.8
click at [49, 213] on div "Welcome back! Log in to your SnapSea account Email anexads2024@gmail.com. Pleas…" at bounding box center [201, 310] width 403 height 516
click at [207, 222] on input "anexads2024@gmail.com." at bounding box center [201, 219] width 299 height 30
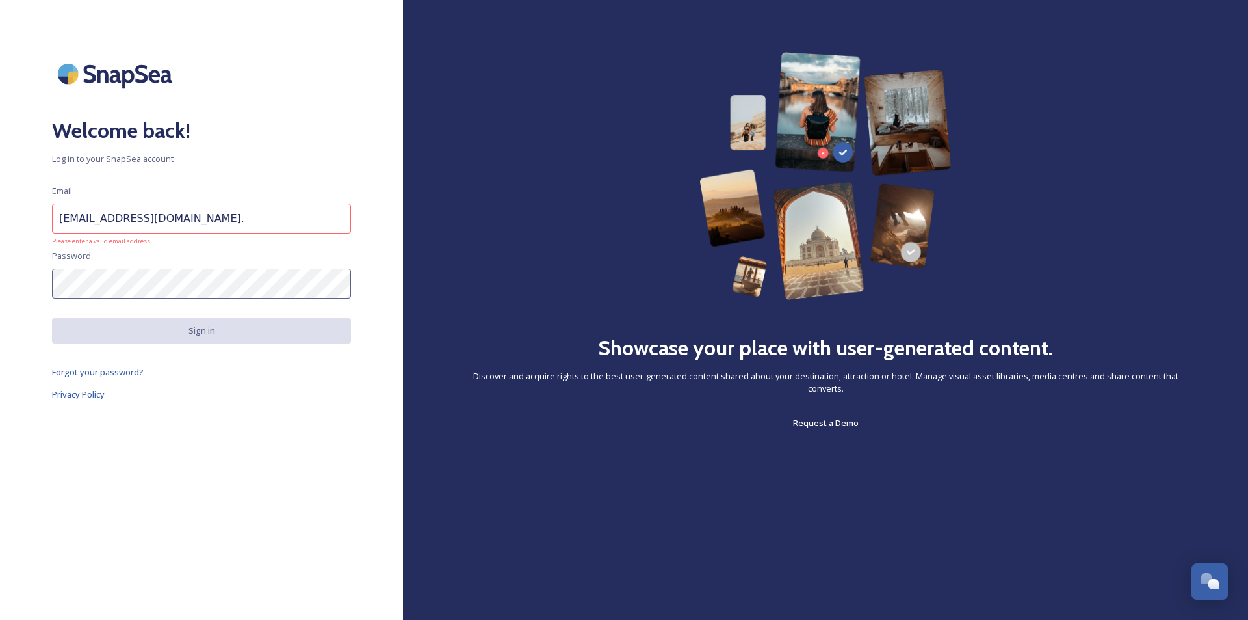
click at [61, 214] on input "anexads2024@gmail.com." at bounding box center [201, 219] width 299 height 30
type input "anexads2024@gmail.com."
click at [1211, 577] on div "Open Chat" at bounding box center [1206, 577] width 11 height 11
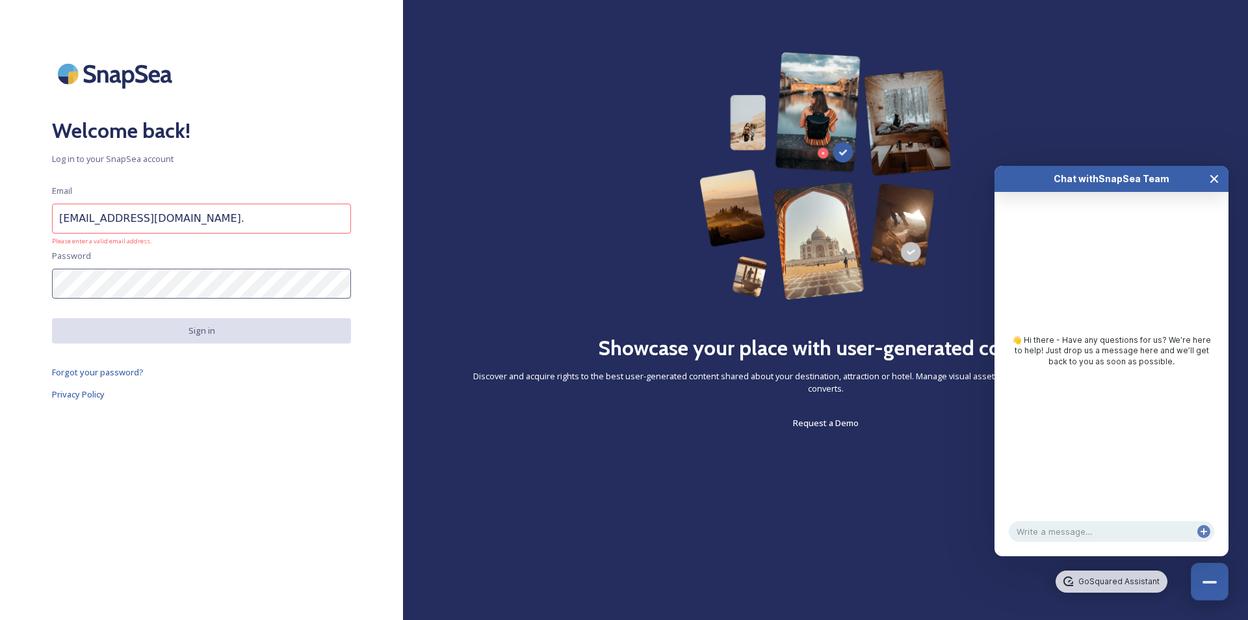
click at [1217, 177] on icon "Close Chat" at bounding box center [1214, 179] width 7 height 7
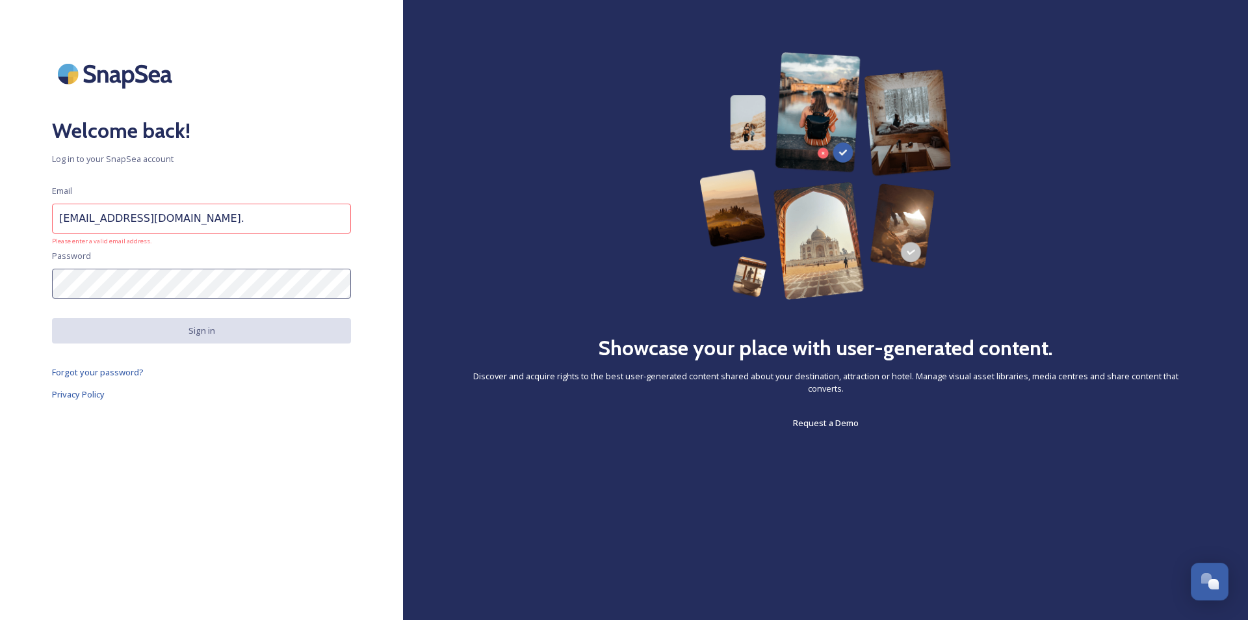
drag, startPoint x: 187, startPoint y: 218, endPoint x: 46, endPoint y: 222, distance: 141.1
click at [46, 222] on div "Welcome back! Log in to your SnapSea account Email anexads2024@gmail.com. Pleas…" at bounding box center [201, 310] width 403 height 516
click at [101, 371] on span "Forgot your password?" at bounding box center [98, 372] width 92 height 12
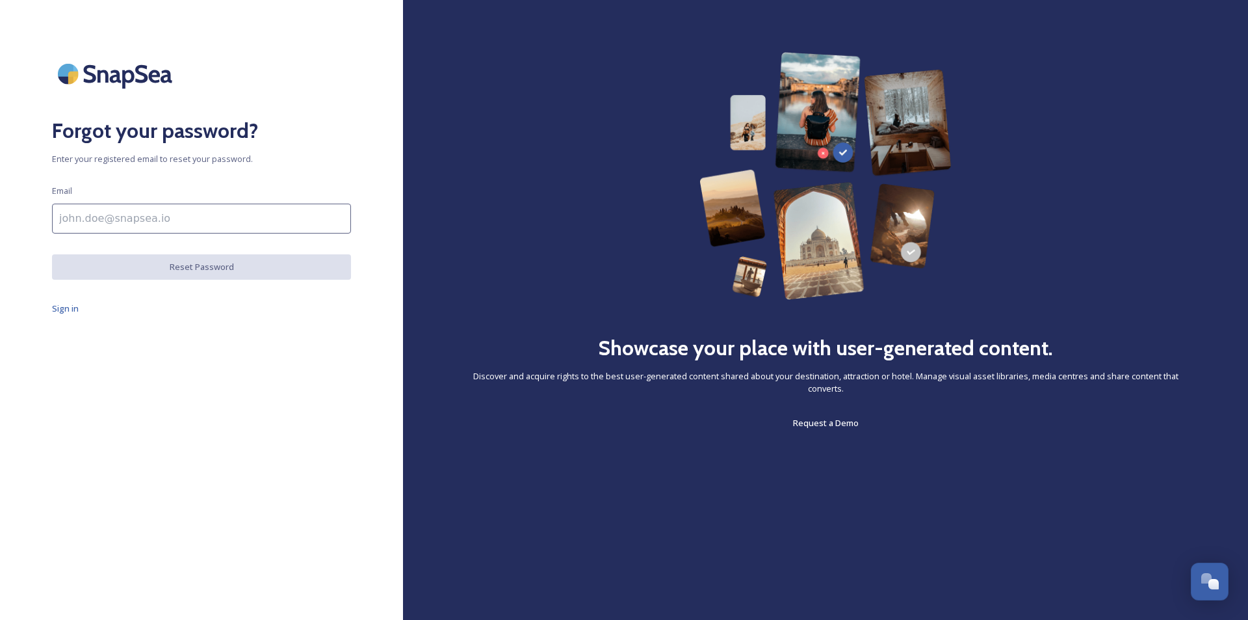
click at [129, 217] on input at bounding box center [201, 219] width 299 height 30
paste input "anexads2024@gmail.com."
type input "anexads2024@gmail.com."
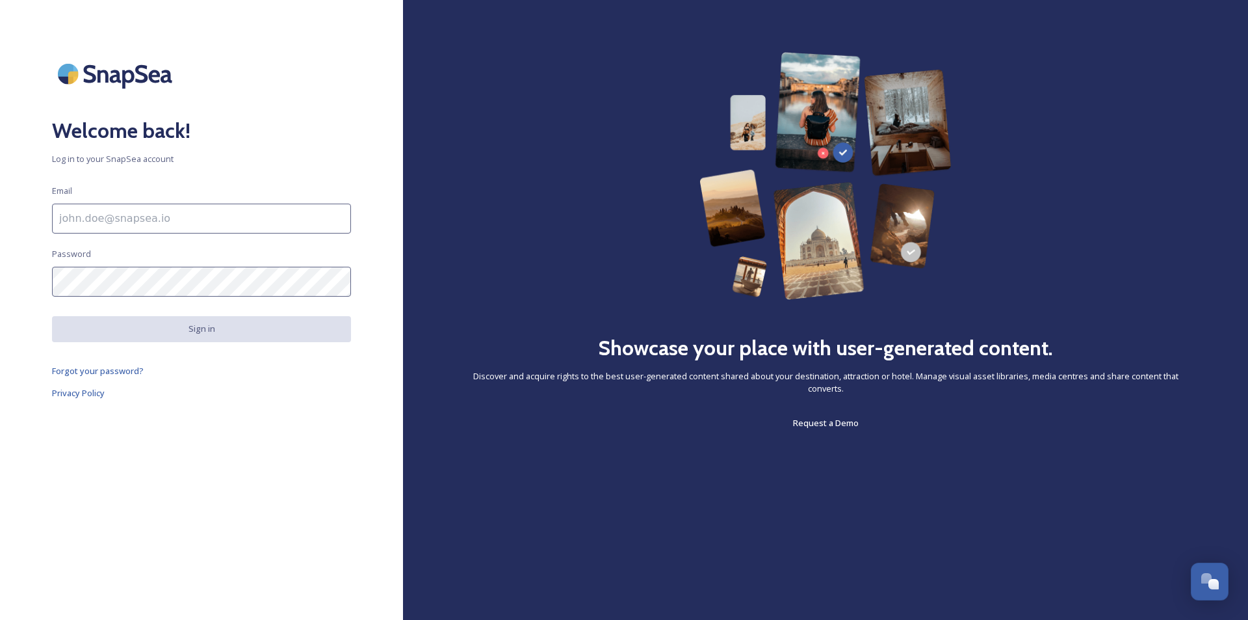
click at [88, 217] on input at bounding box center [201, 219] width 299 height 30
click at [78, 213] on input at bounding box center [201, 219] width 299 height 30
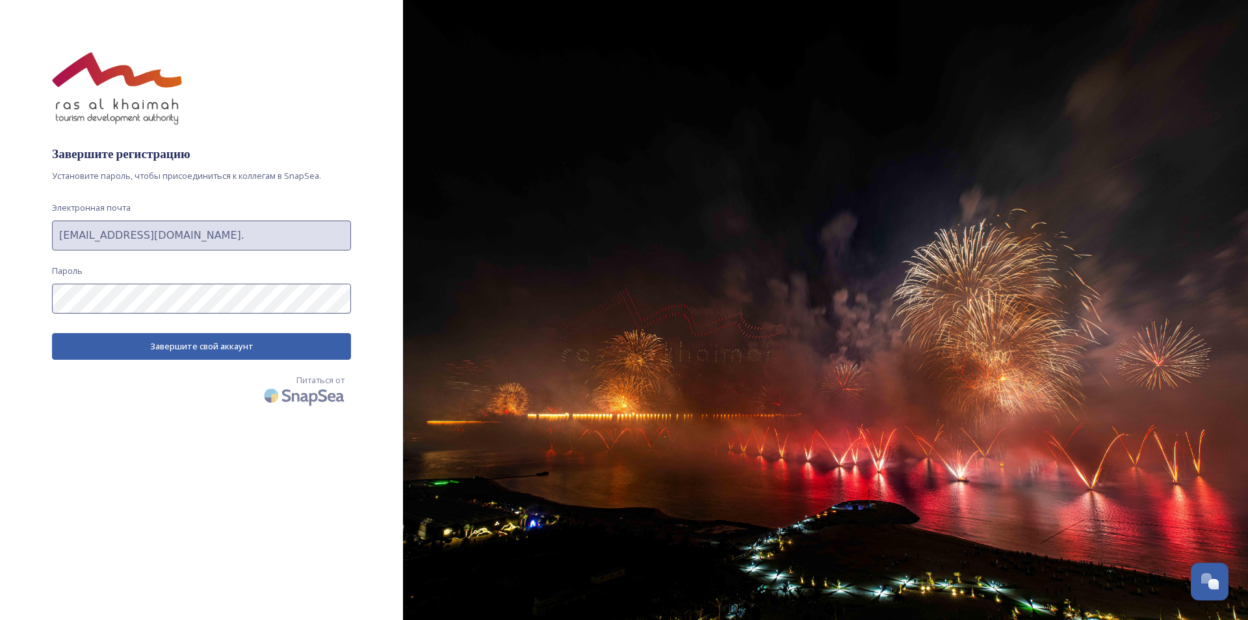
click at [44, 293] on div "Завершите регистрацию Установите пароль, чтобы присоединиться к коллегам в Snap…" at bounding box center [201, 310] width 403 height 516
click at [38, 295] on div "Завершите регистрацию Установите пароль, чтобы присоединиться к коллегам в Snap…" at bounding box center [201, 310] width 403 height 516
click at [46, 296] on div "Complete your registration Set your password to join your colleagues on SnapSea…" at bounding box center [201, 310] width 403 height 516
click at [346, 268] on div "Complete your registration Set your password to join your colleagues on SnapSea…" at bounding box center [201, 310] width 403 height 516
click at [226, 343] on button "Finish your account" at bounding box center [201, 346] width 299 height 27
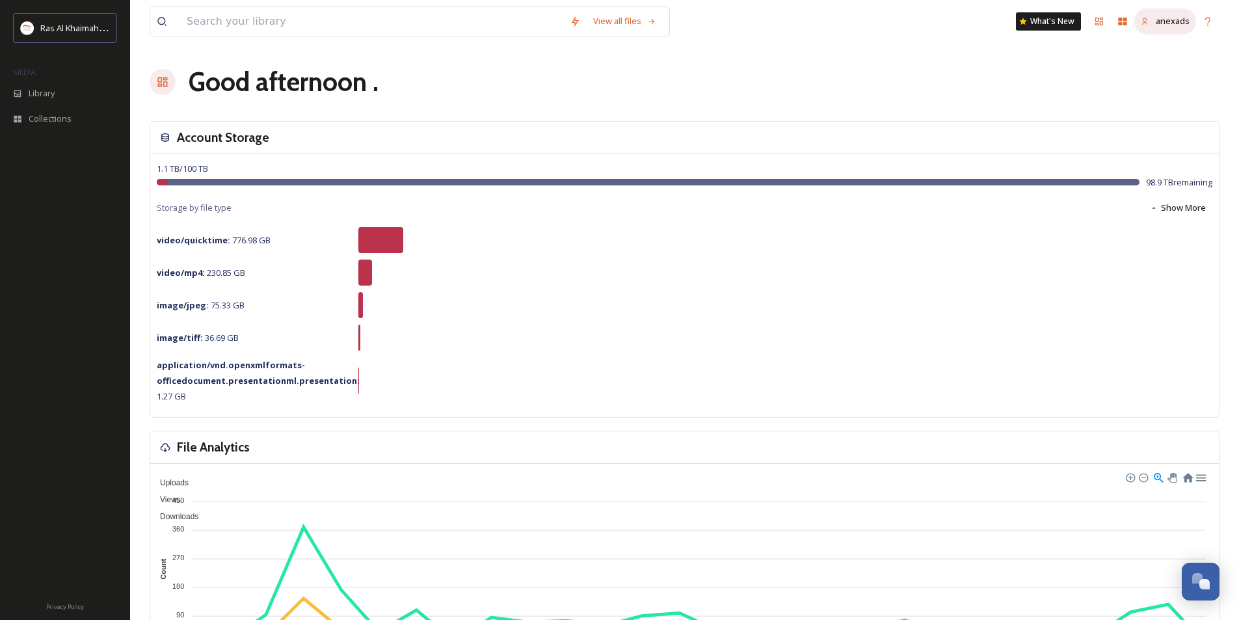
click at [1157, 27] on div "anexads" at bounding box center [1172, 21] width 34 height 12
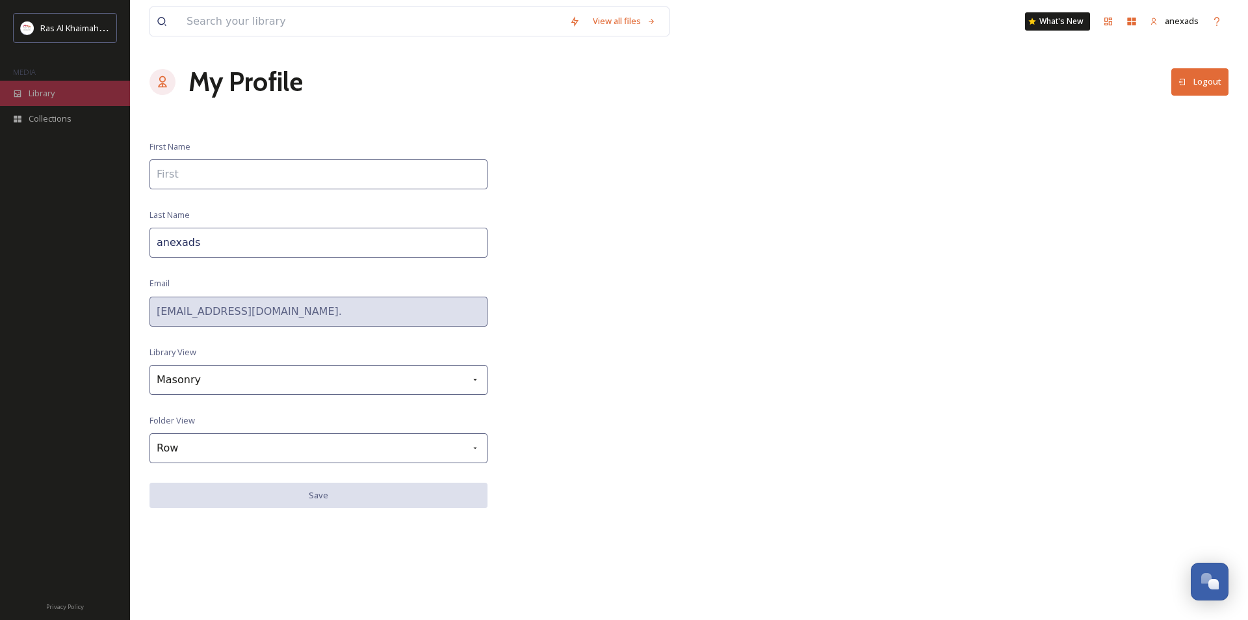
click at [57, 95] on div "Library" at bounding box center [65, 93] width 130 height 25
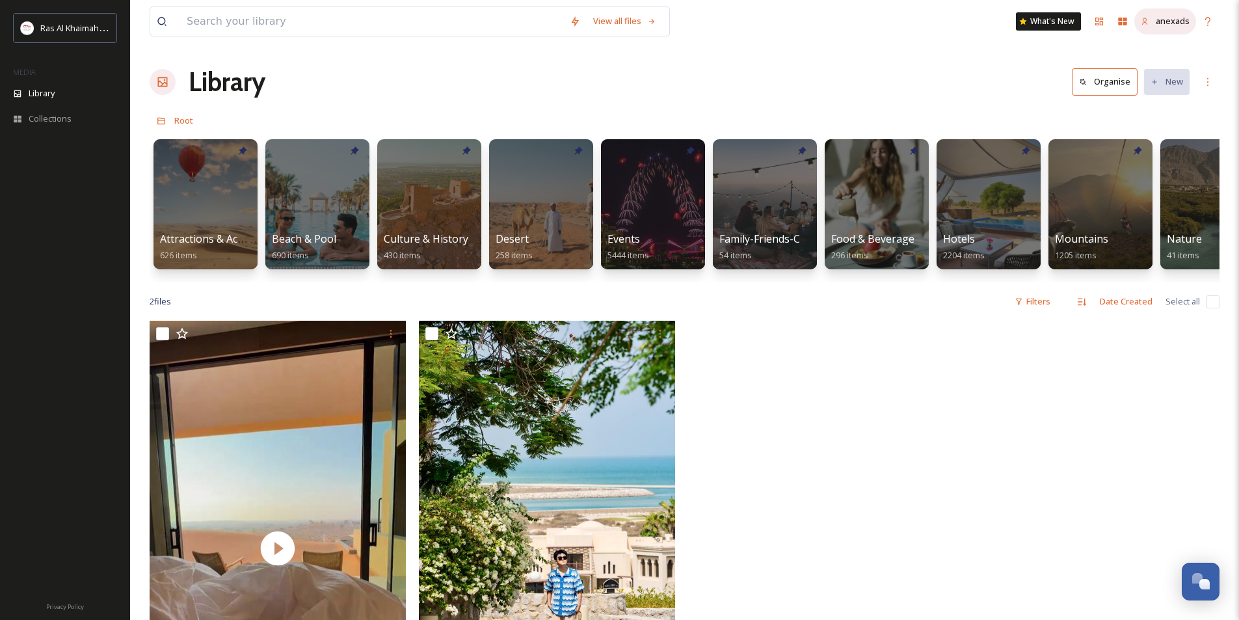
click at [1161, 17] on span "anexads" at bounding box center [1172, 21] width 34 height 12
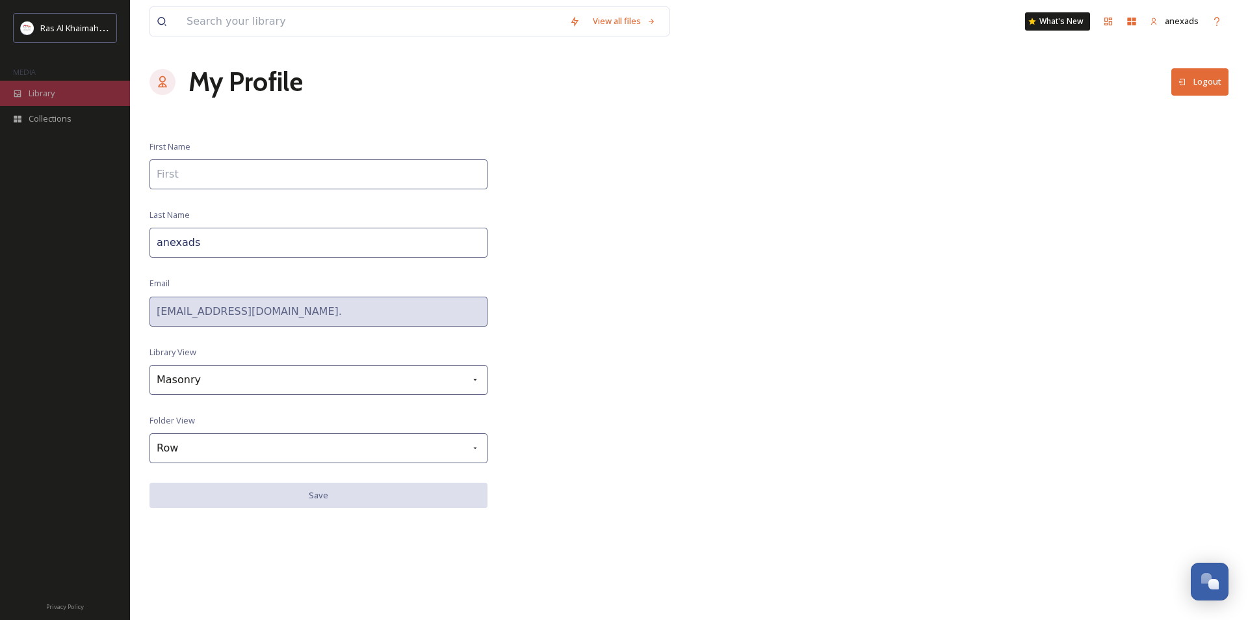
click at [62, 91] on div "Library" at bounding box center [65, 93] width 130 height 25
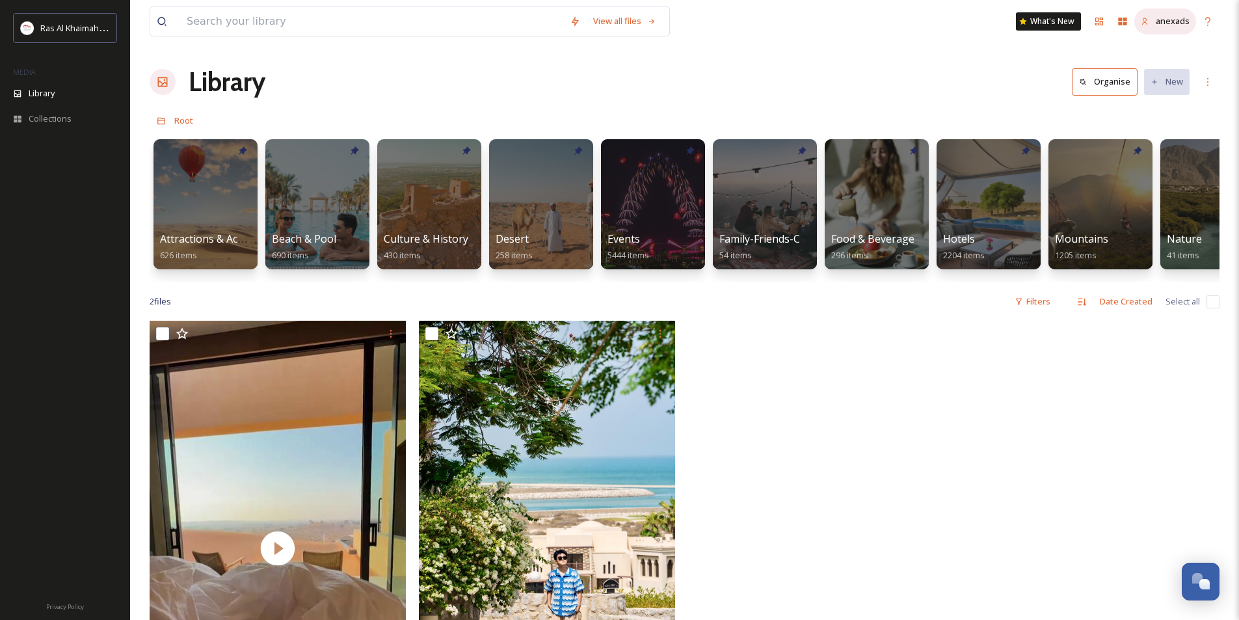
click at [1169, 21] on span "anexads" at bounding box center [1172, 21] width 34 height 12
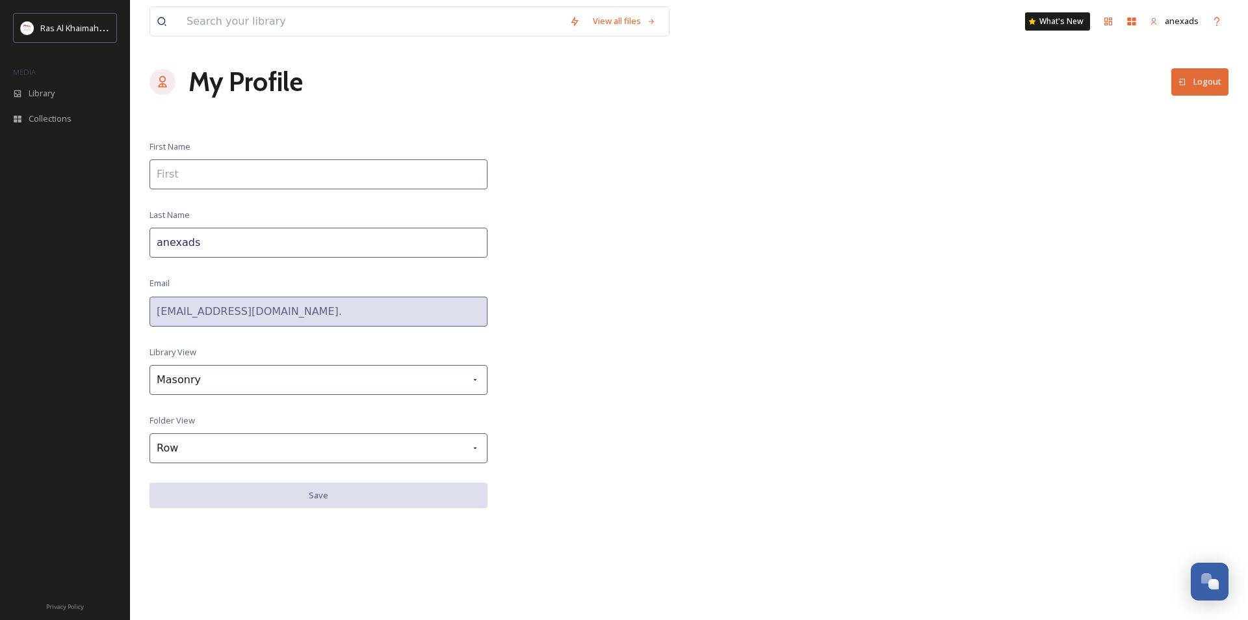
click at [126, 313] on div "Ras Al Khaimah Tourism Development Authority MEDIA Library Collections Privacy …" at bounding box center [624, 310] width 1248 height 620
click at [93, 314] on div "Ras Al Khaimah Tourism Development Authority MEDIA Library Collections Privacy …" at bounding box center [624, 310] width 1248 height 620
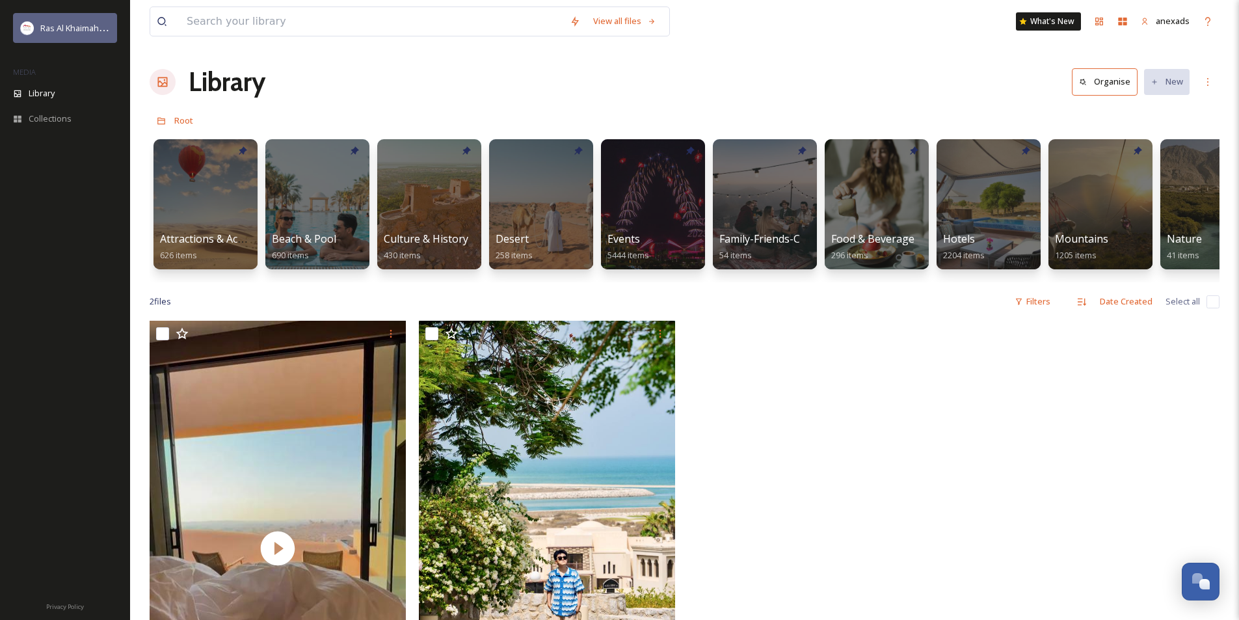
click at [66, 22] on div "Ras Al Khaimah Tourism Development Authority" at bounding box center [75, 28] width 70 height 16
